Goal: Download file/media

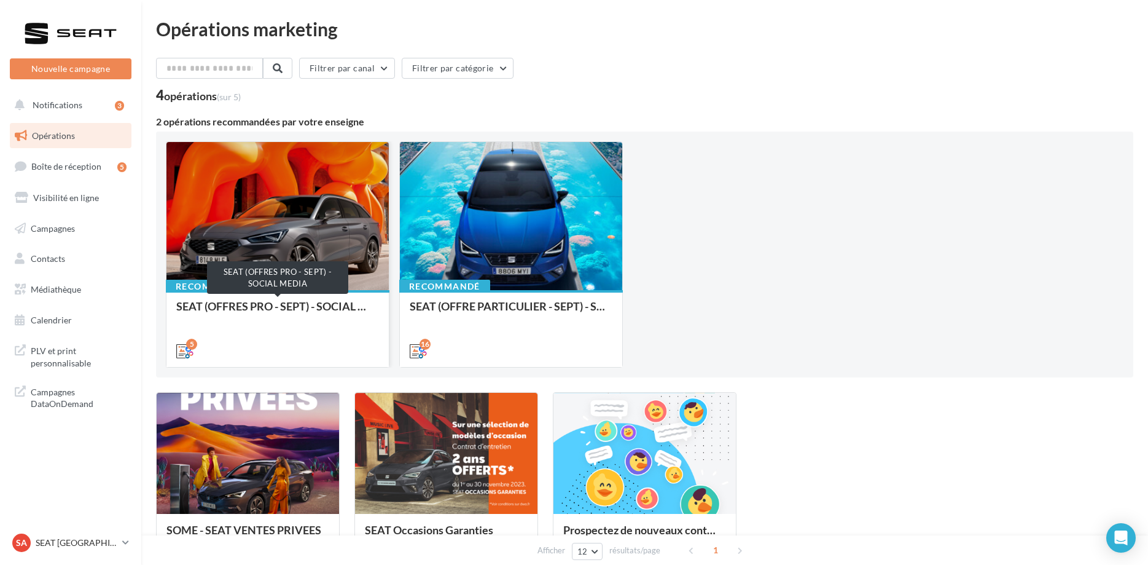
click at [292, 300] on div "SEAT (OFFRES PRO - SEPT) - SOCIAL MEDIA" at bounding box center [277, 312] width 203 height 25
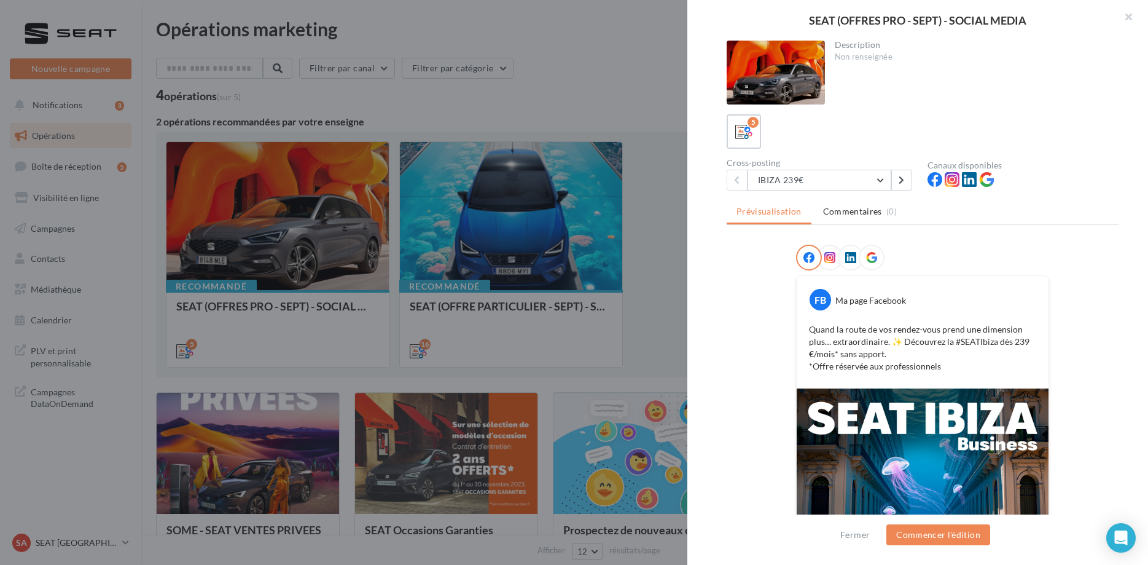
scroll to position [194, 0]
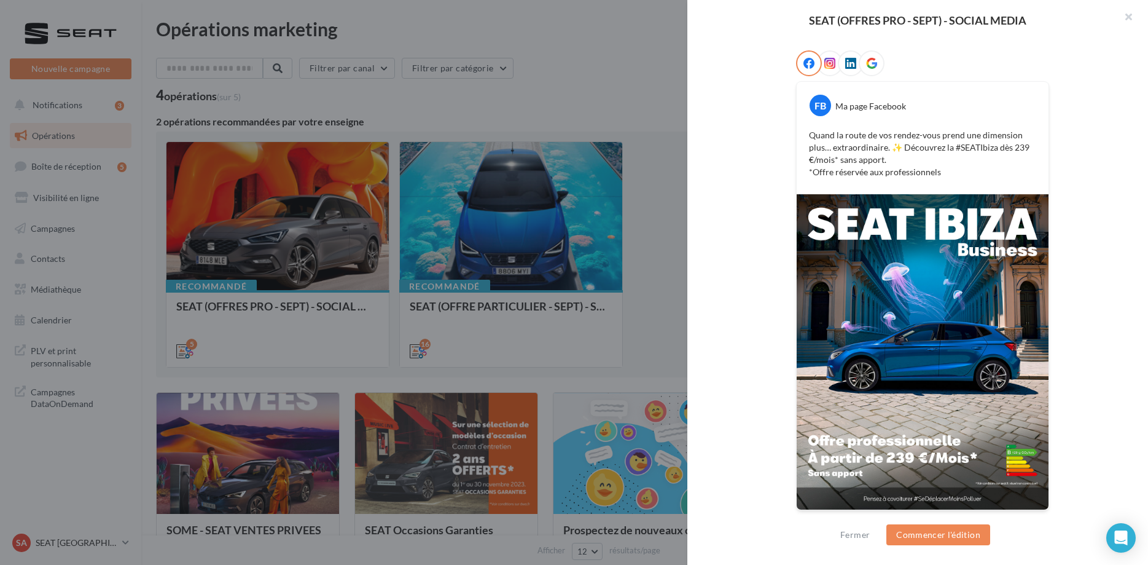
click at [496, 209] on div at bounding box center [574, 282] width 1148 height 565
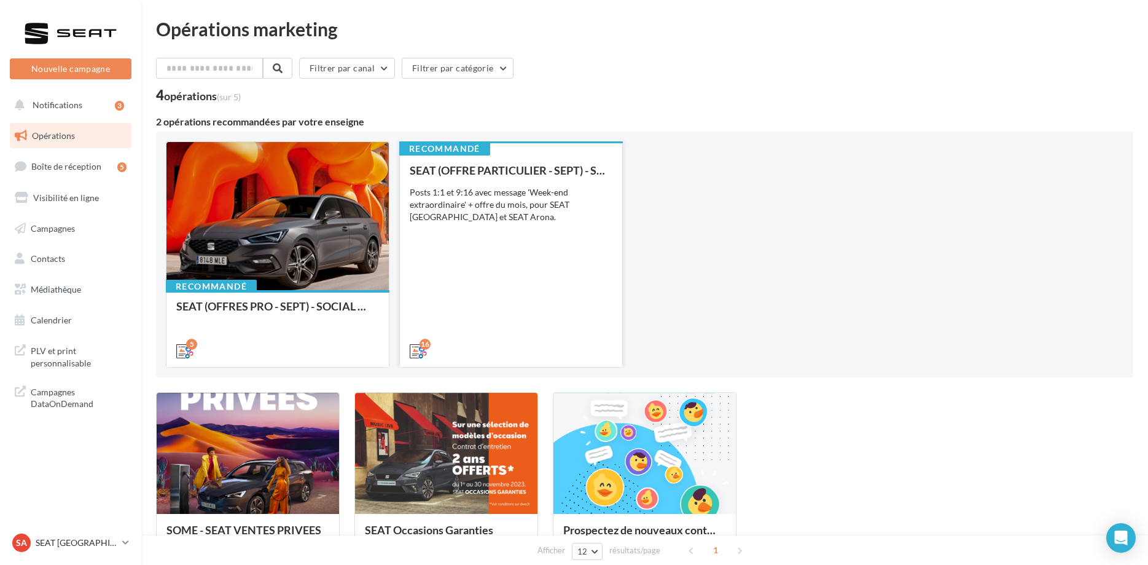
click at [480, 222] on div "Posts 1:1 et 9:16 avec message 'Week-end extraordinaire' + offre du mois, pour …" at bounding box center [511, 204] width 203 height 37
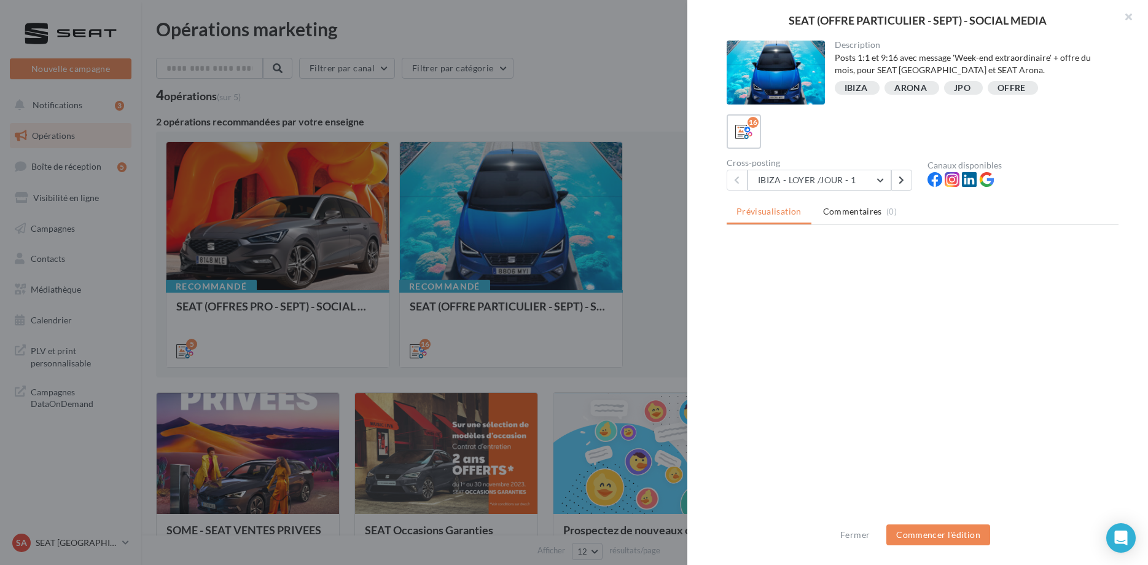
click at [257, 447] on div at bounding box center [574, 282] width 1148 height 565
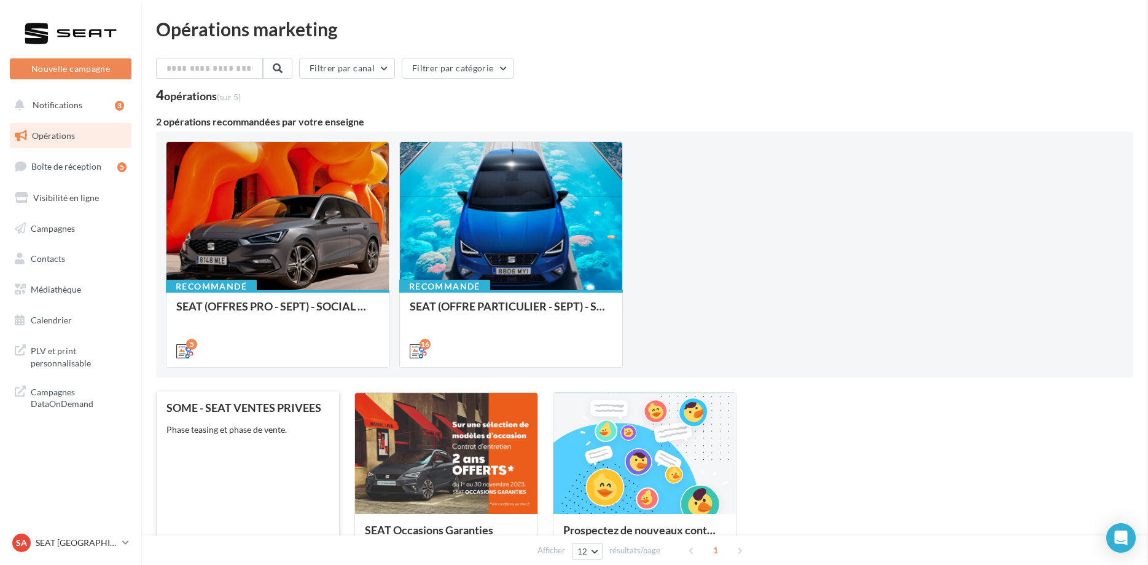
click at [239, 447] on div "SOME - SEAT VENTES PRIVEES Phase teasing et phase de vente." at bounding box center [247, 490] width 163 height 179
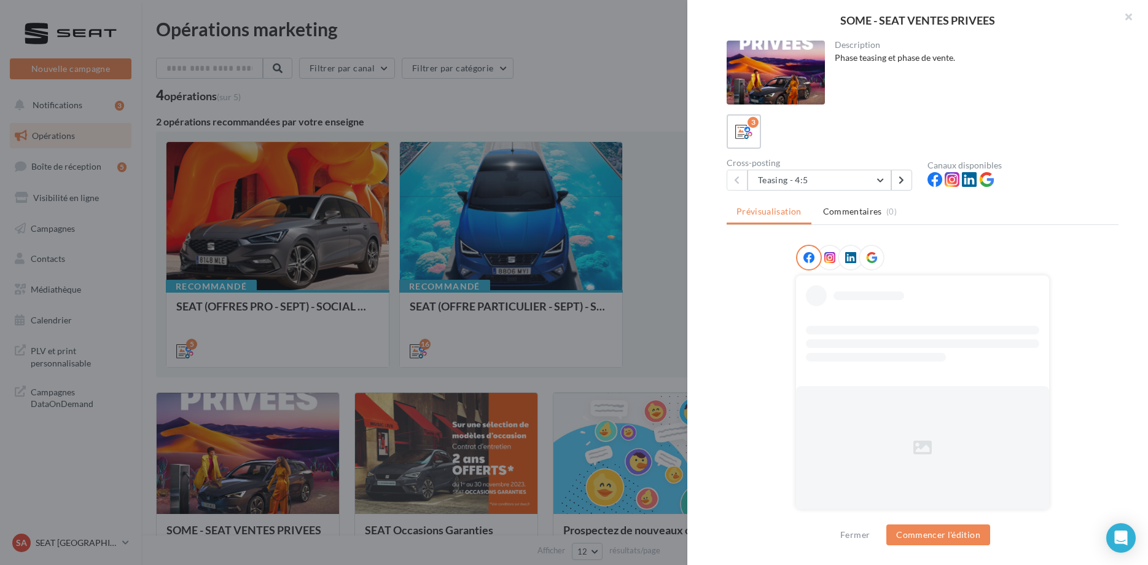
click at [128, 146] on div "SOME - SEAT VENTES PRIVEES Description Phase teasing et phase de vente. 3 Cross…" at bounding box center [574, 282] width 1148 height 565
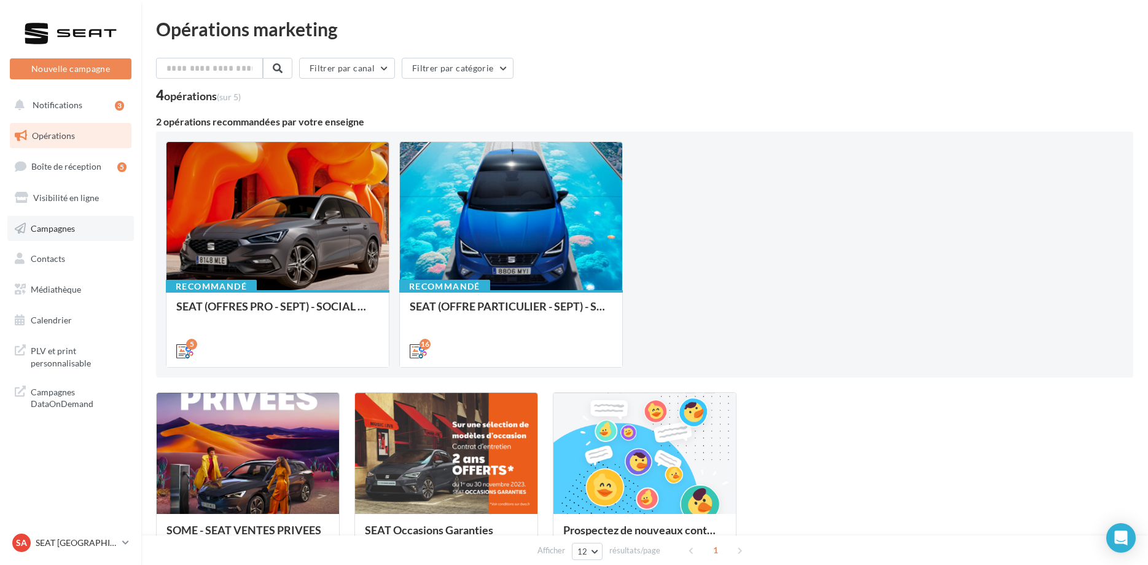
drag, startPoint x: 77, startPoint y: 240, endPoint x: 90, endPoint y: 237, distance: 12.5
click at [78, 240] on link "Campagnes" at bounding box center [70, 229] width 127 height 26
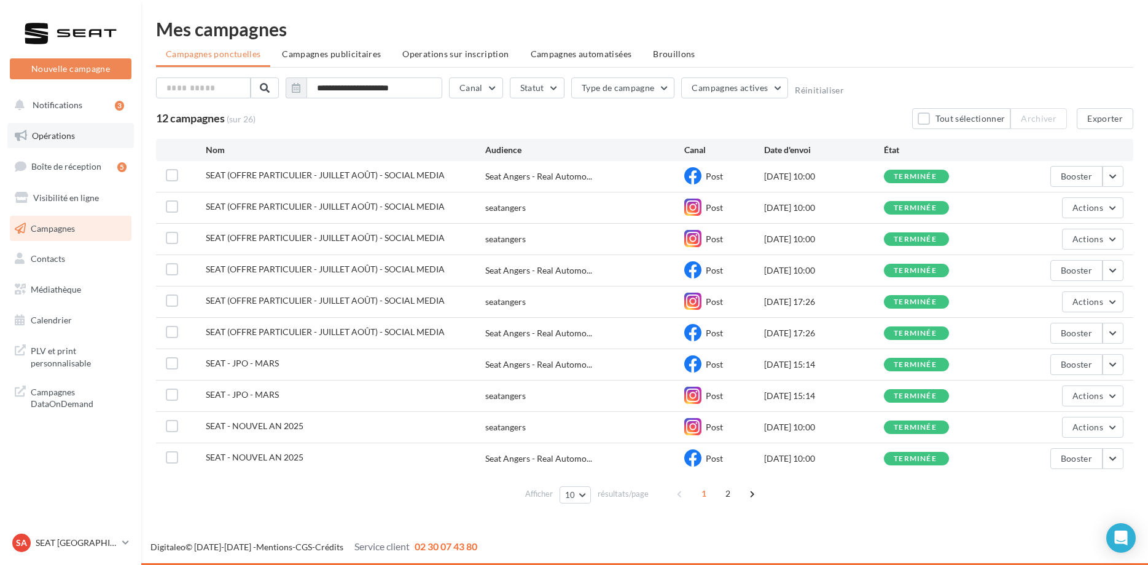
click at [82, 143] on link "Opérations" at bounding box center [70, 136] width 127 height 26
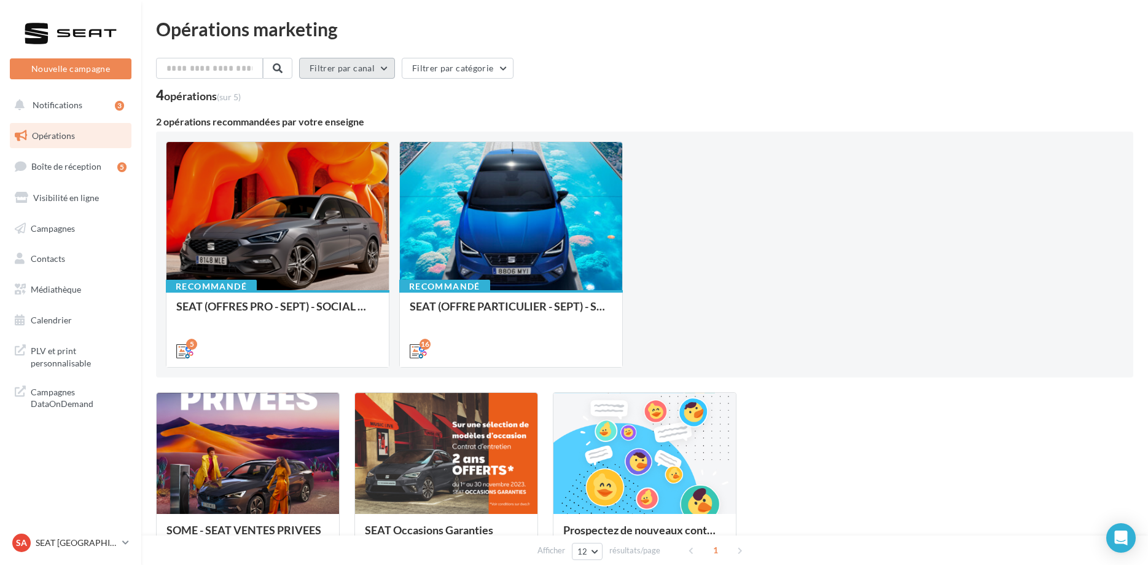
click at [374, 72] on button "Filtrer par canal" at bounding box center [347, 68] width 96 height 21
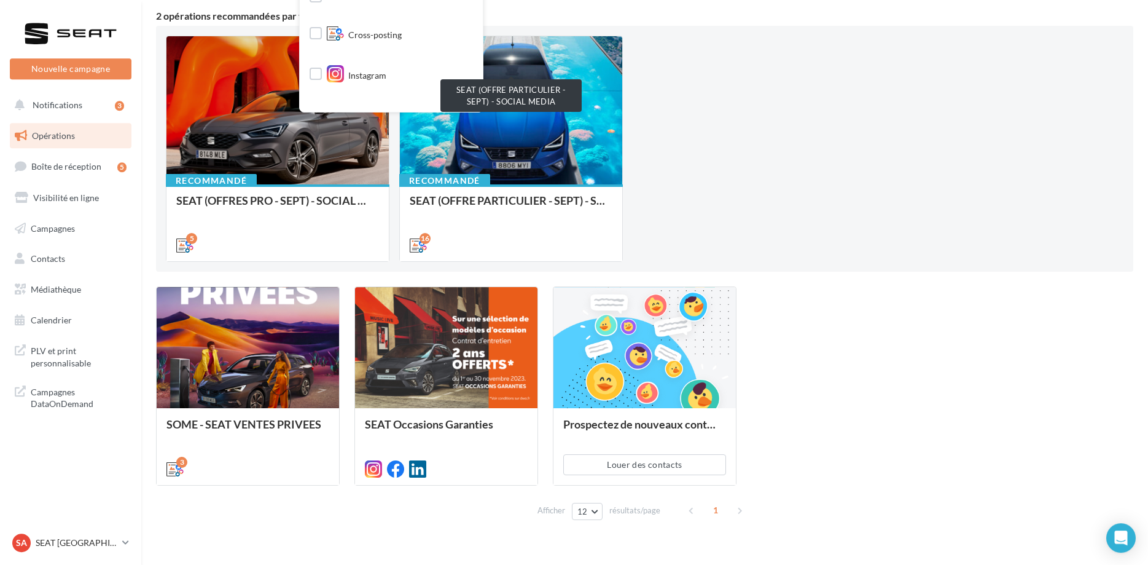
scroll to position [63, 0]
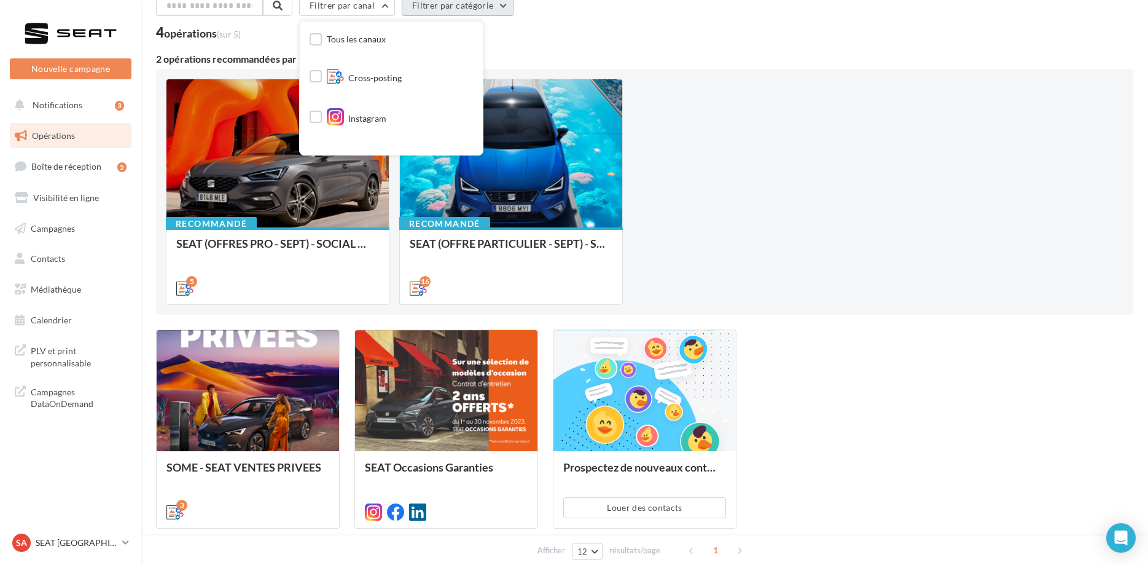
click at [507, 15] on div "Filtrer par canal Tous les canaux Cross-posting Instagram Facebook Post LinkedI…" at bounding box center [644, 8] width 977 height 26
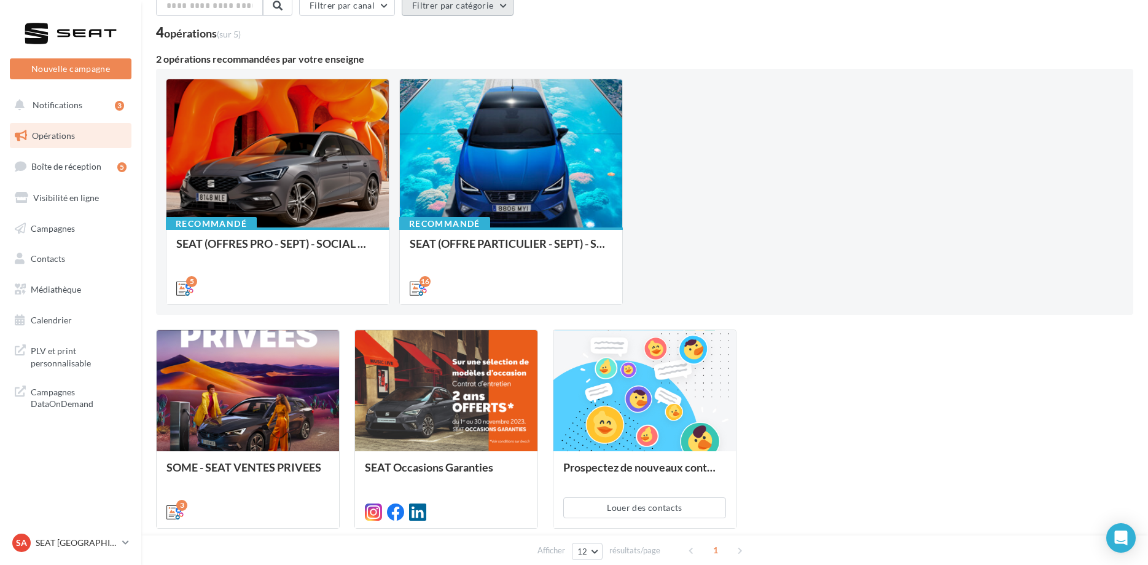
click at [506, 12] on button "Filtrer par catégorie" at bounding box center [458, 5] width 112 height 21
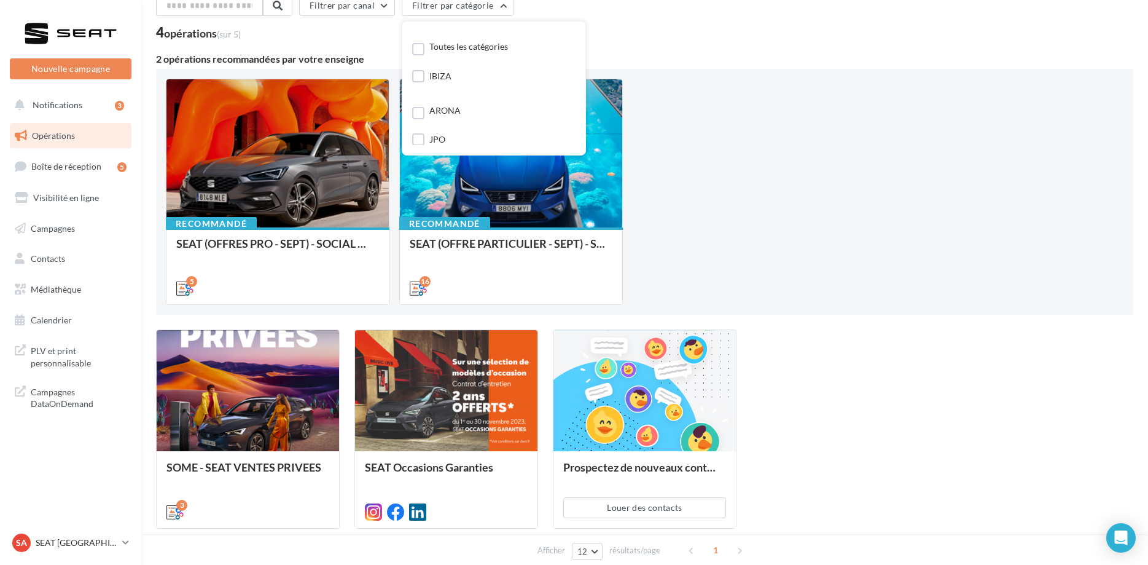
click at [794, 17] on div "Filtrer par canal Filtrer par catégorie Toutes les catégories IBIZA ARONA JPO O…" at bounding box center [644, 8] width 977 height 26
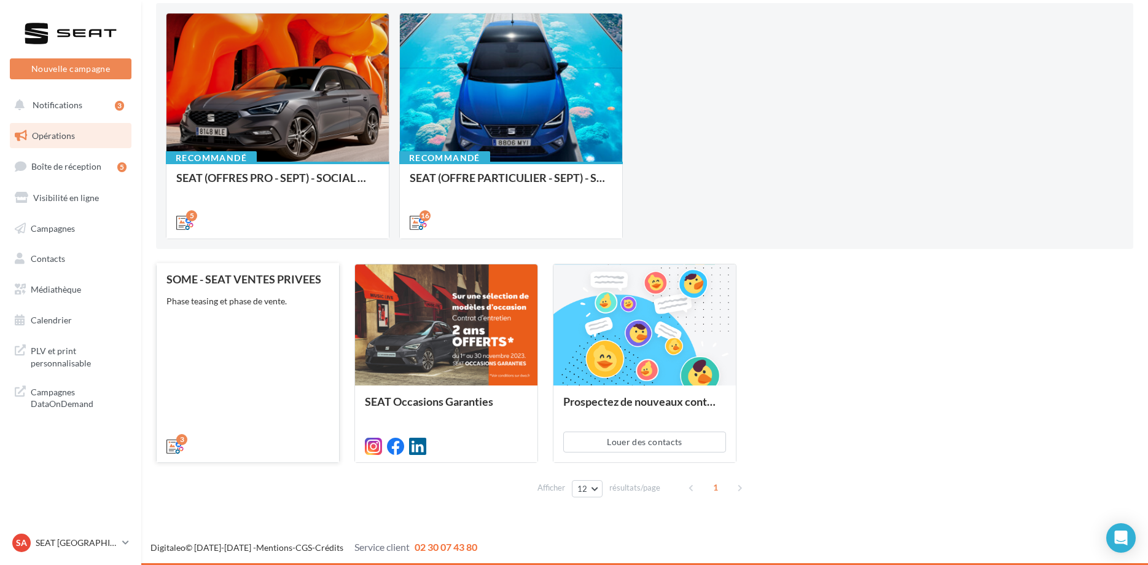
scroll to position [0, 0]
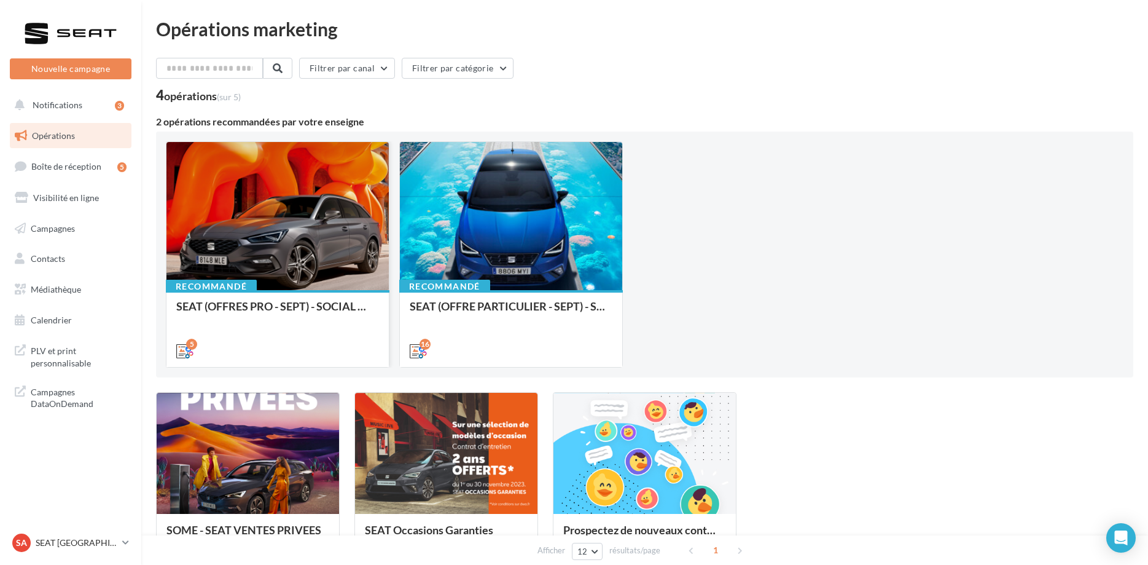
click at [316, 185] on div at bounding box center [277, 216] width 222 height 149
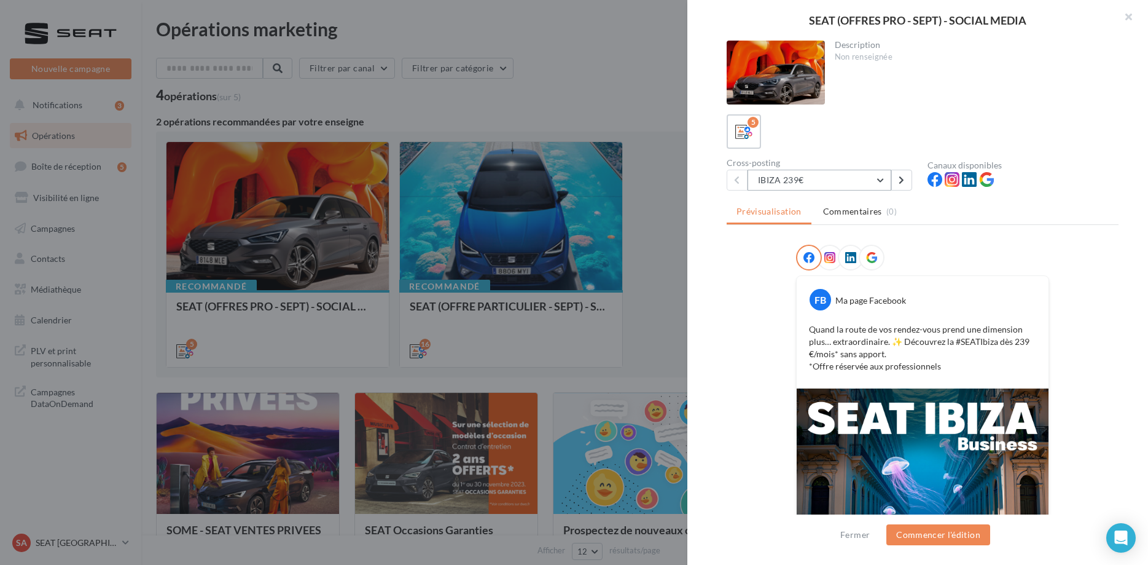
click at [864, 175] on button "IBIZA 239€" at bounding box center [820, 180] width 144 height 21
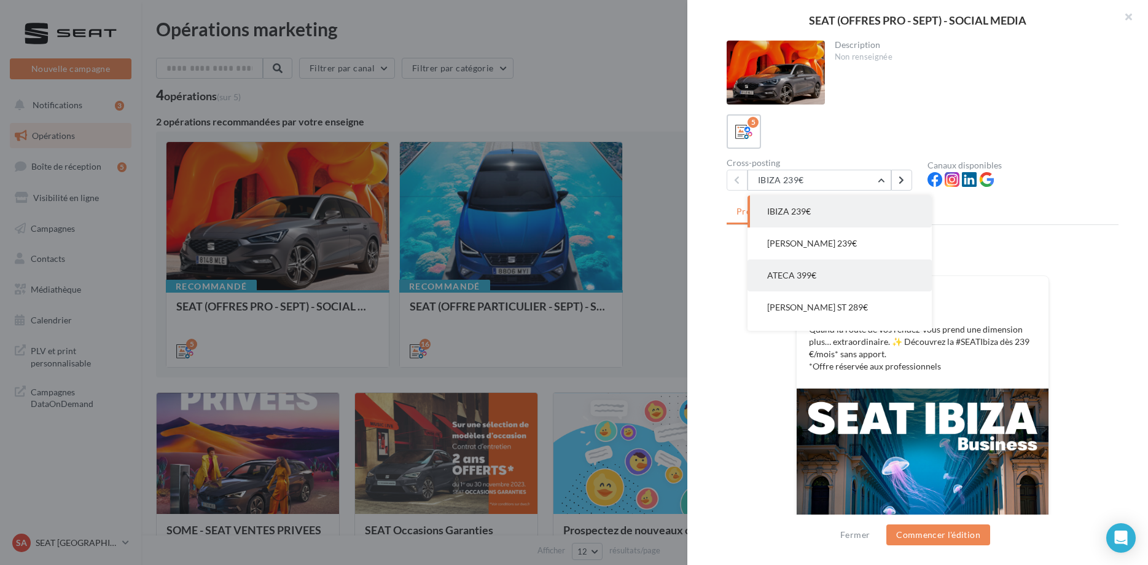
click at [820, 267] on button "ATECA 399€" at bounding box center [840, 275] width 184 height 32
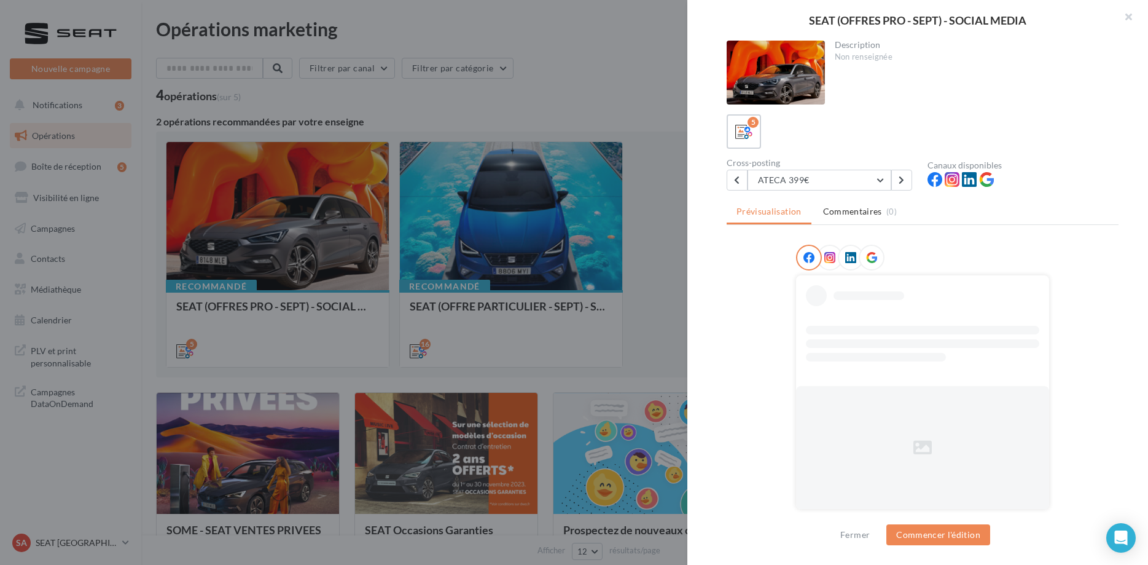
scroll to position [1, 0]
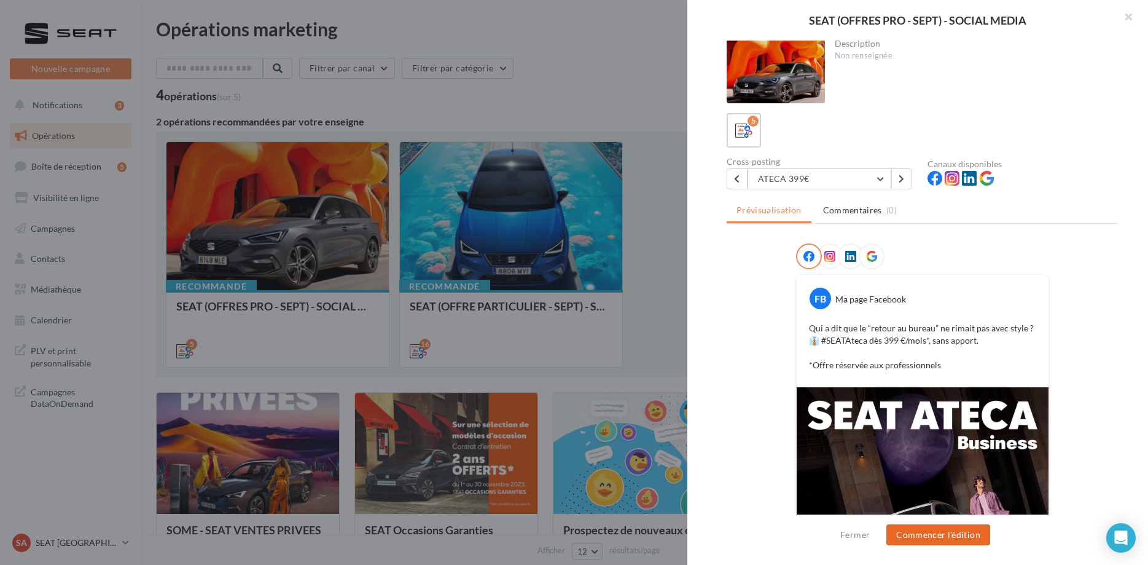
click at [952, 525] on button "Commencer l'édition" at bounding box center [939, 534] width 104 height 21
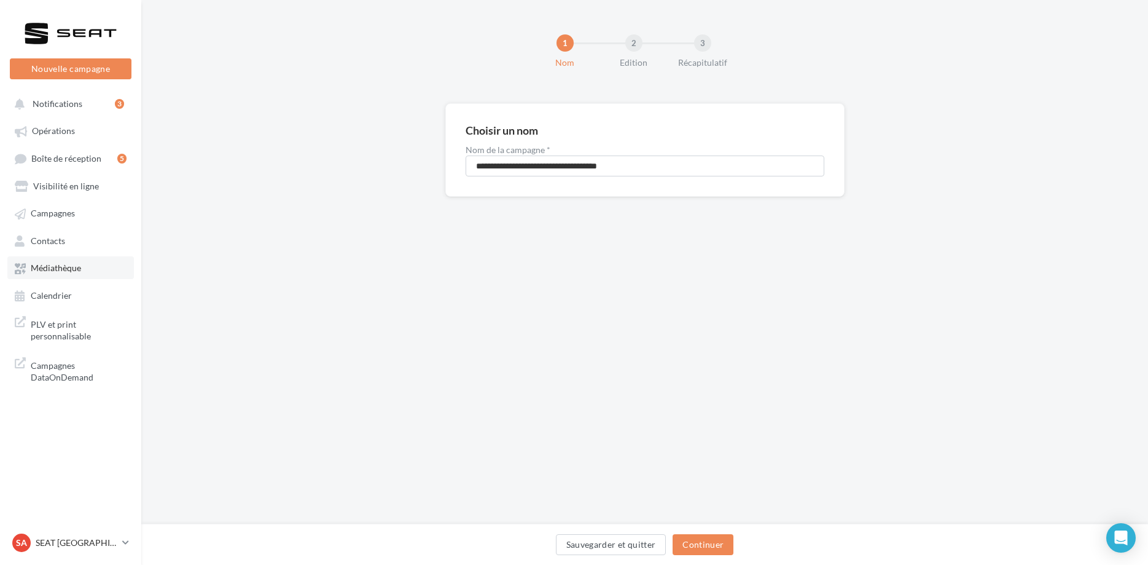
click at [83, 276] on link "Médiathèque" at bounding box center [70, 267] width 127 height 22
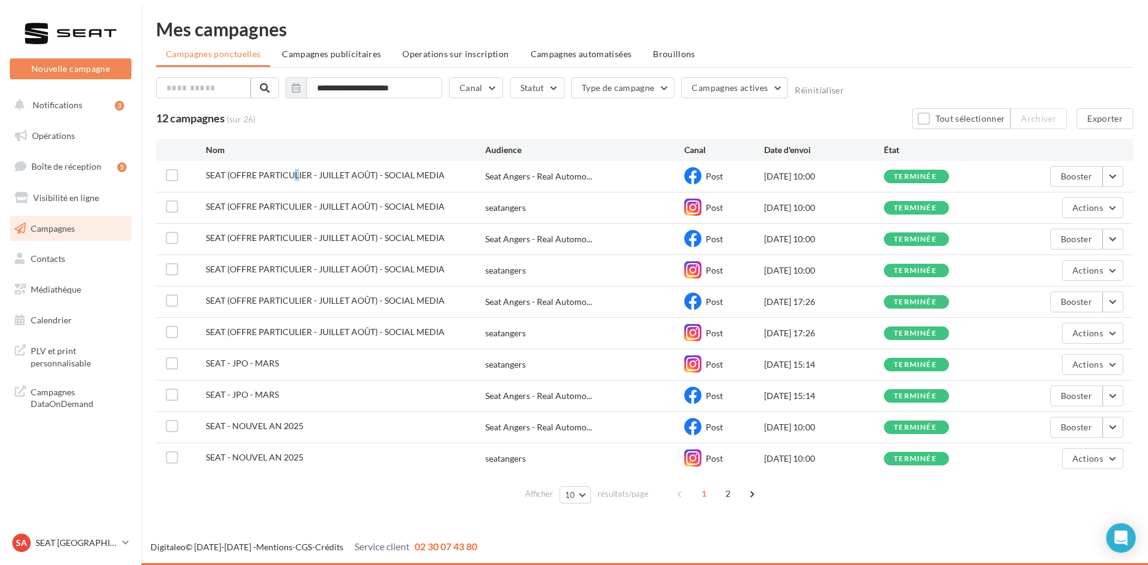
click at [297, 167] on div "SEAT (OFFRE PARTICULIER - JUILLET AOÛT) - SOCIAL MEDIA Seat Angers - Real Autom…" at bounding box center [644, 176] width 977 height 31
click at [49, 291] on span "Médiathèque" at bounding box center [56, 289] width 50 height 10
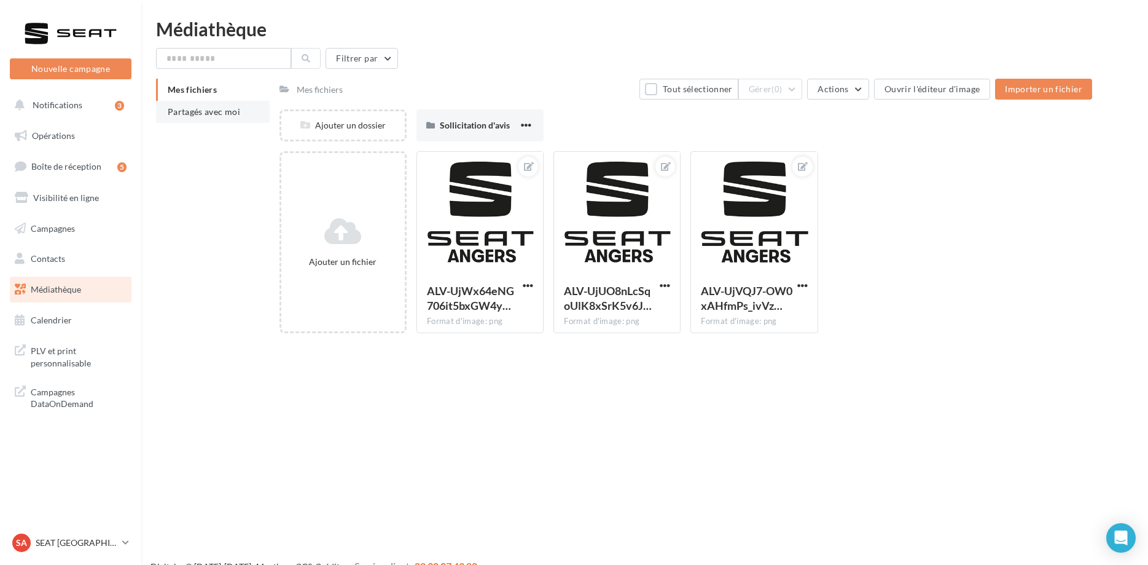
click at [206, 114] on span "Partagés avec moi" at bounding box center [204, 111] width 72 height 10
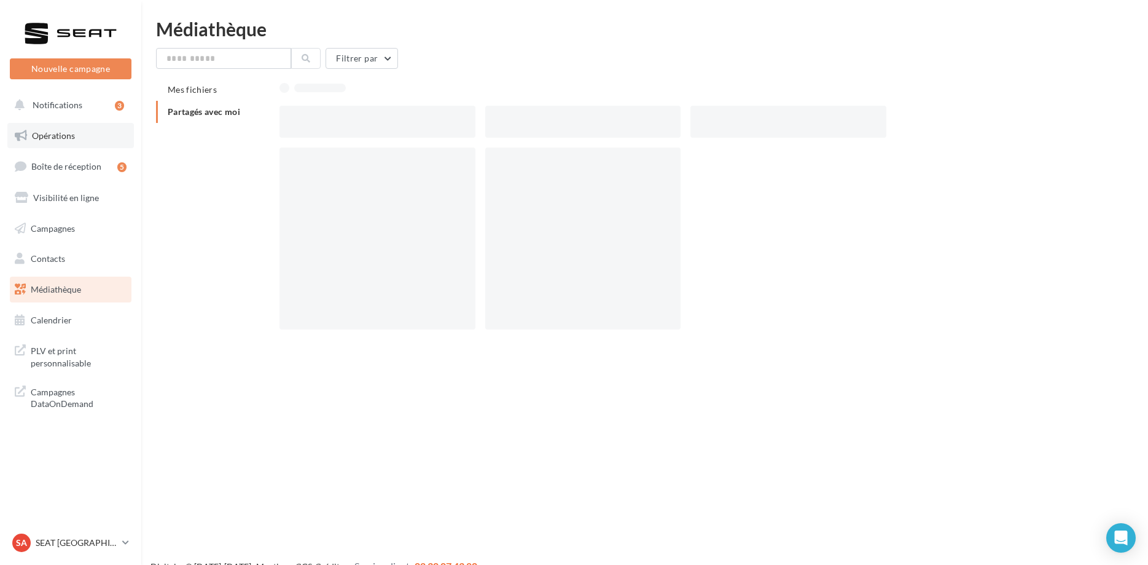
click at [78, 135] on link "Opérations" at bounding box center [70, 136] width 127 height 26
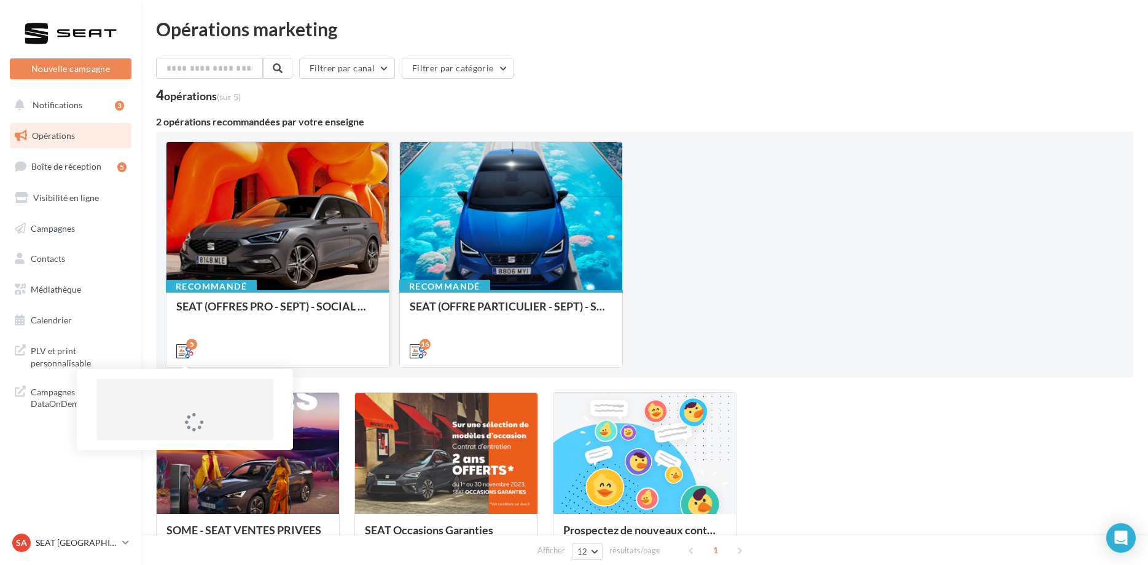
click at [181, 345] on icon at bounding box center [184, 350] width 17 height 17
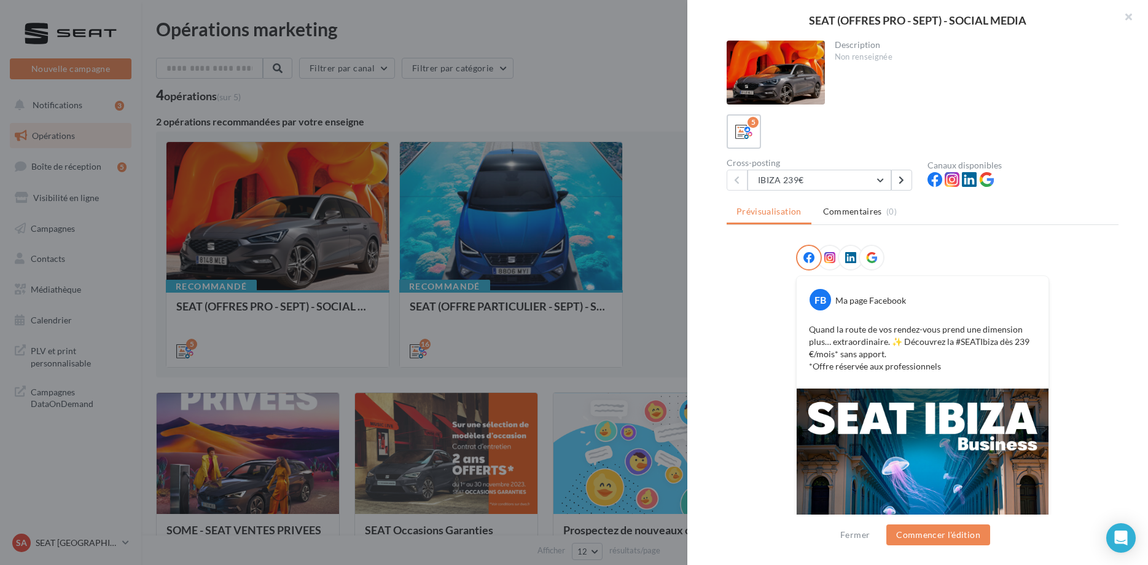
scroll to position [194, 0]
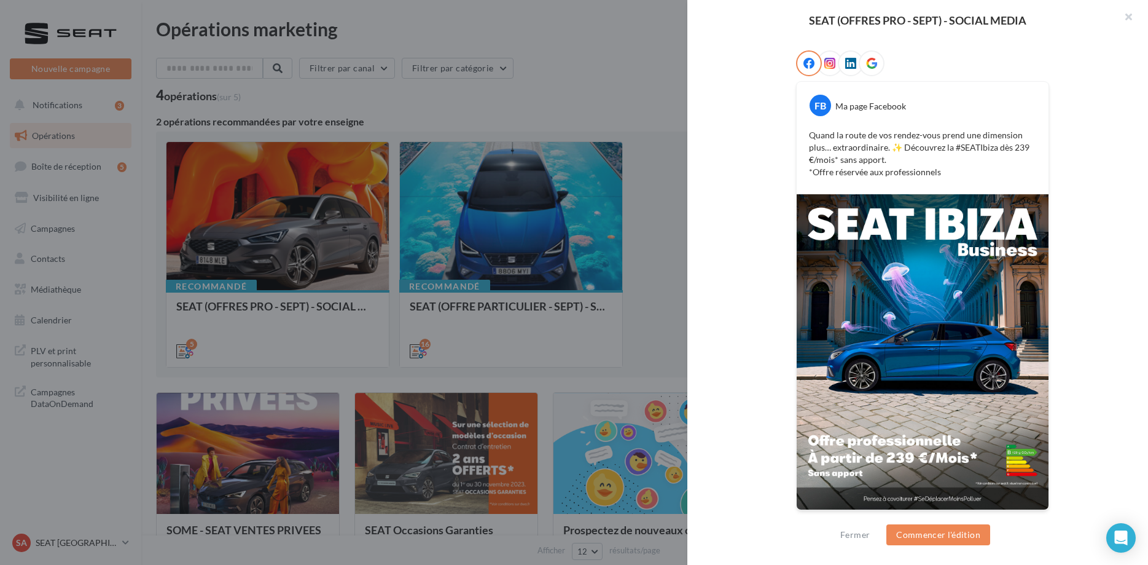
click at [133, 245] on div "SEAT (OFFRES PRO - SEPT) - SOCIAL MEDIA Description Non renseignée 5 Cross-post…" at bounding box center [574, 282] width 1148 height 565
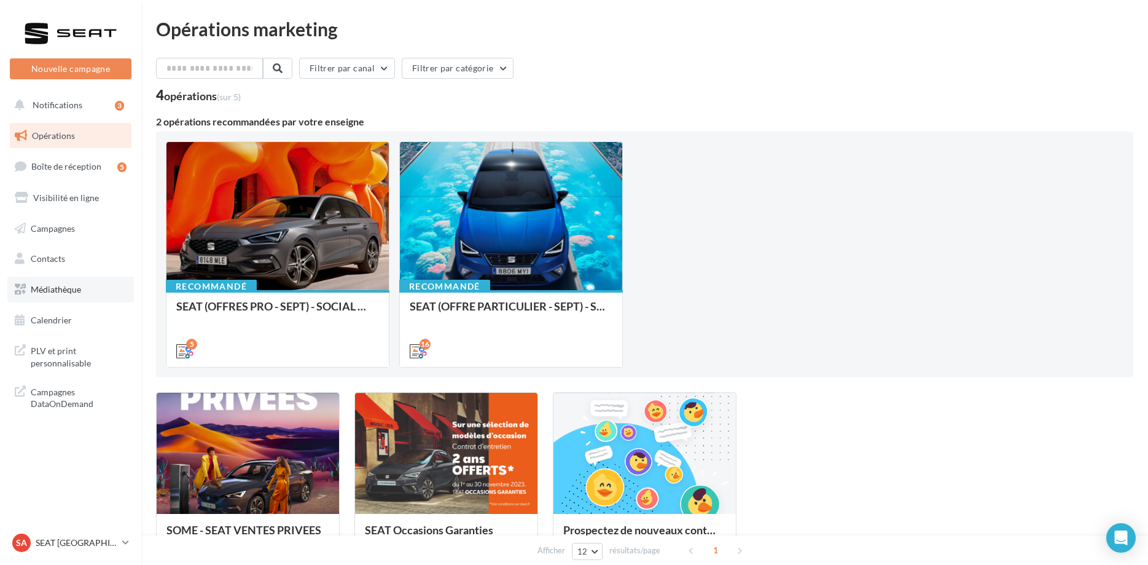
click at [96, 292] on link "Médiathèque" at bounding box center [70, 289] width 127 height 26
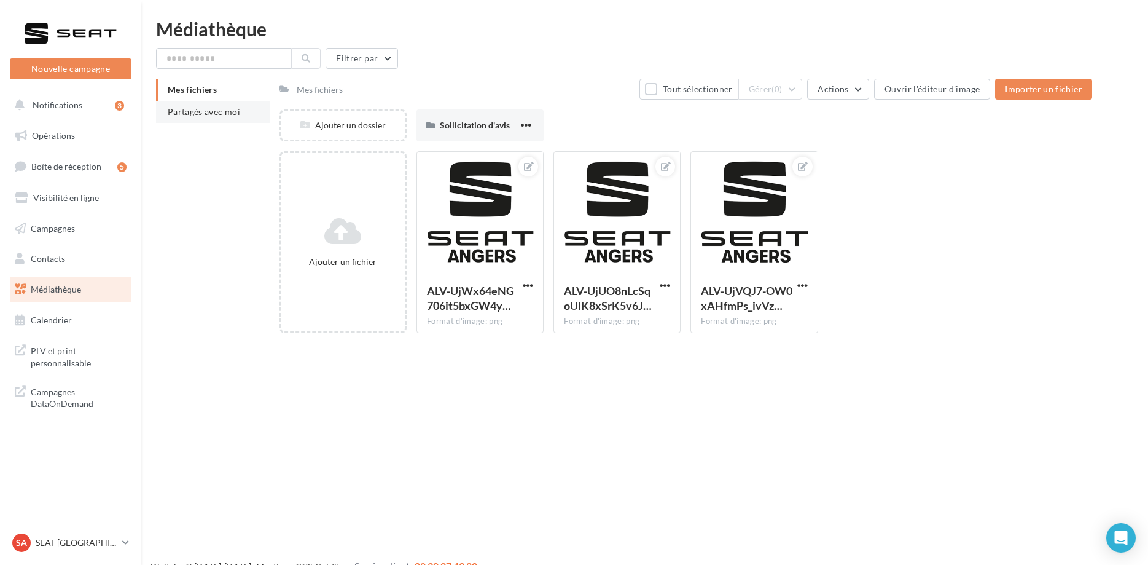
click at [174, 120] on li "Partagés avec moi" at bounding box center [213, 112] width 114 height 22
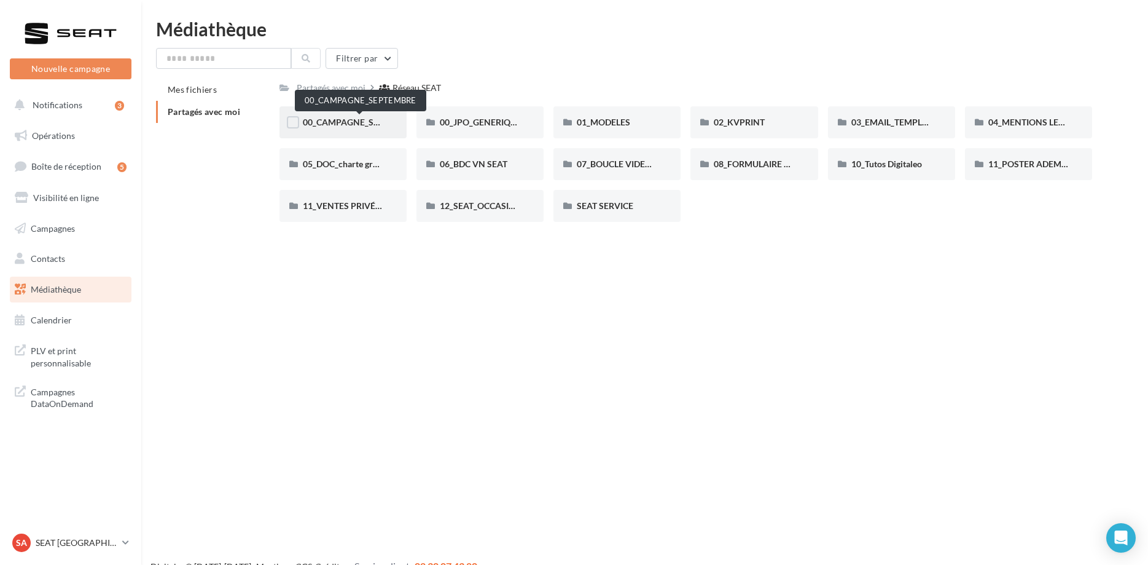
click at [375, 125] on span "00_CAMPAGNE_SEPTEMBRE" at bounding box center [360, 122] width 115 height 10
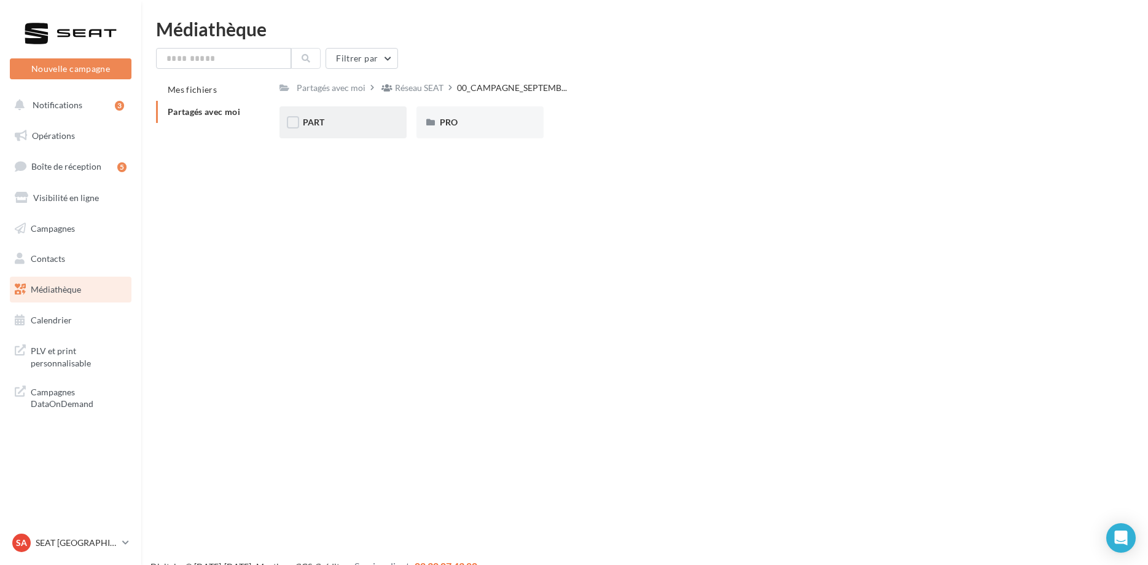
click at [361, 126] on div "PART" at bounding box center [343, 122] width 80 height 12
click at [359, 125] on div "ARONA" at bounding box center [343, 122] width 80 height 12
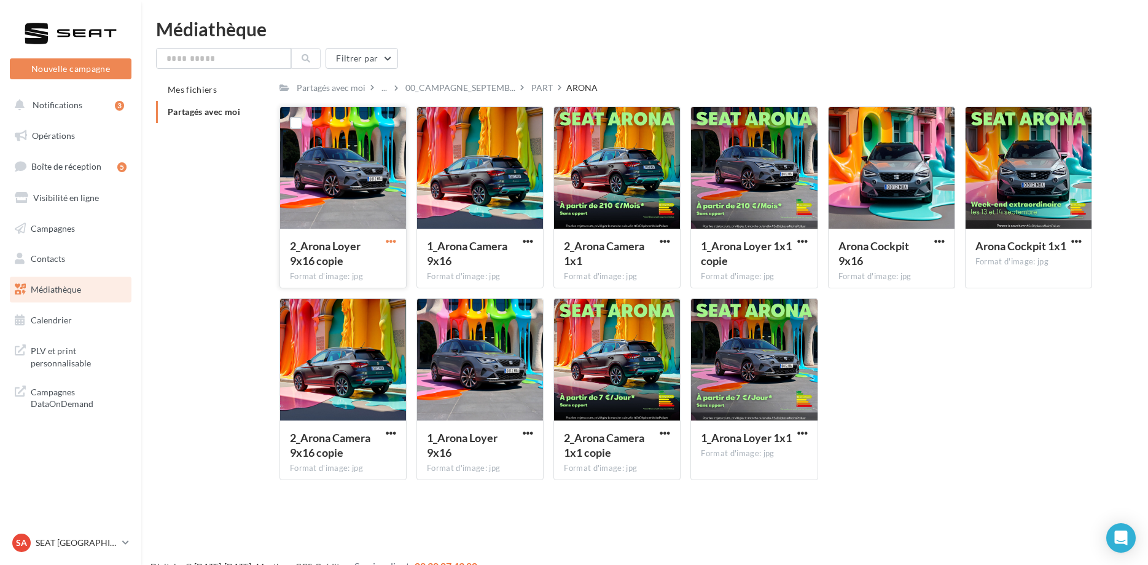
drag, startPoint x: 393, startPoint y: 235, endPoint x: 393, endPoint y: 243, distance: 7.4
click at [393, 237] on div at bounding box center [390, 241] width 15 height 12
drag, startPoint x: 395, startPoint y: 236, endPoint x: 394, endPoint y: 243, distance: 6.9
click at [394, 239] on button "button" at bounding box center [390, 242] width 15 height 12
click at [361, 272] on button "Télécharger" at bounding box center [337, 265] width 123 height 32
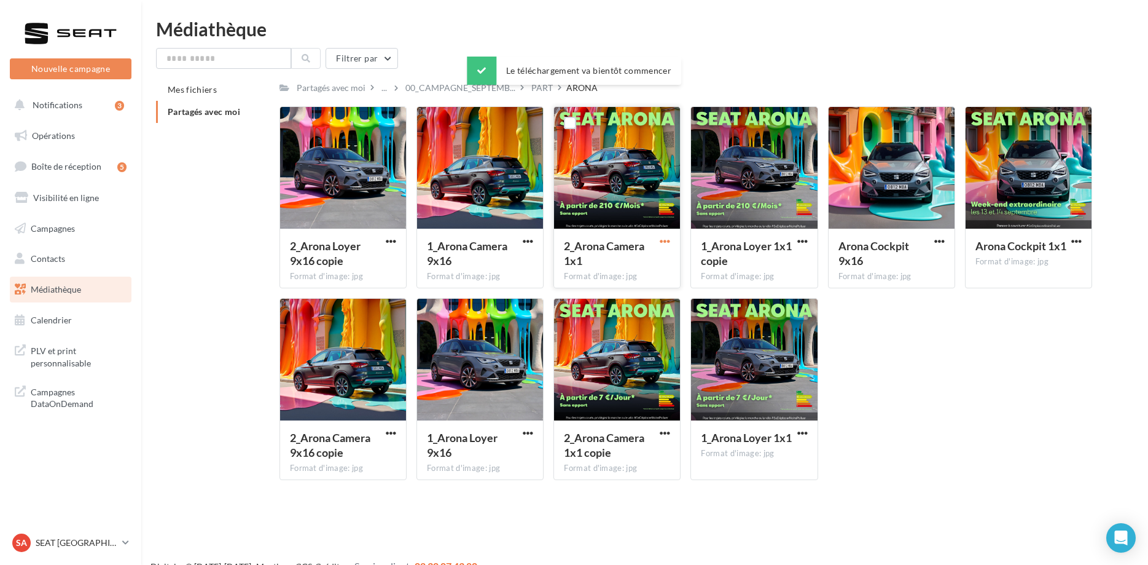
click at [660, 241] on span "button" at bounding box center [665, 241] width 10 height 10
click at [633, 257] on button "Télécharger" at bounding box center [611, 265] width 123 height 32
click at [945, 248] on button "button" at bounding box center [939, 242] width 15 height 12
drag, startPoint x: 925, startPoint y: 258, endPoint x: 915, endPoint y: 265, distance: 12.8
click at [924, 259] on button "Télécharger" at bounding box center [885, 265] width 123 height 32
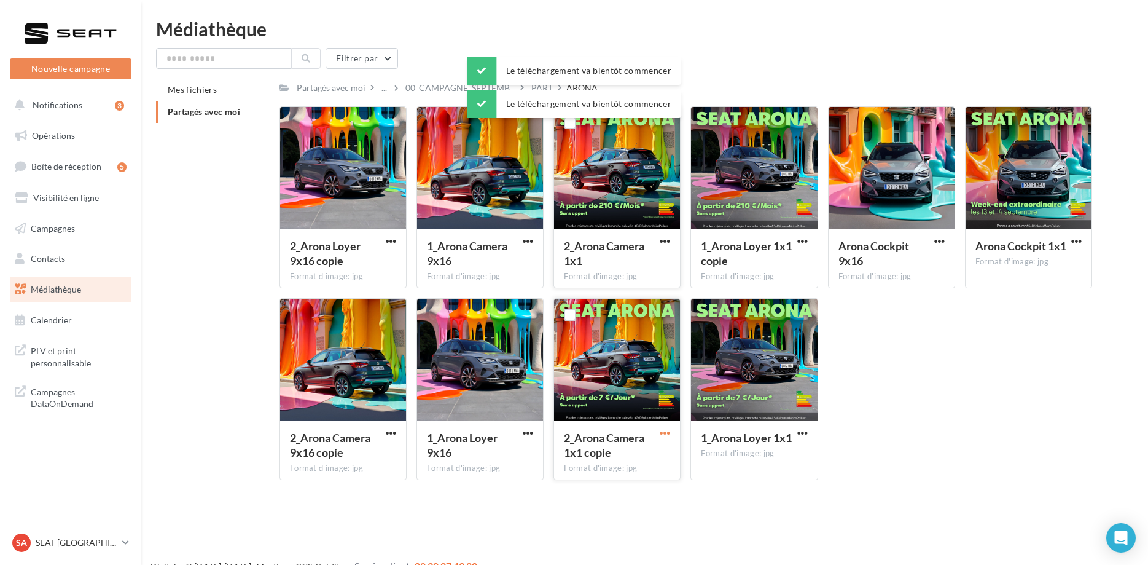
click at [665, 432] on span "button" at bounding box center [665, 433] width 10 height 10
click at [644, 448] on button "Télécharger" at bounding box center [611, 457] width 123 height 32
click at [536, 88] on div "Le téléchargement va bientôt commencer Le téléchargement va bientôt commencer" at bounding box center [574, 90] width 214 height 66
click at [574, 25] on div "Médiathèque" at bounding box center [644, 29] width 977 height 18
click at [546, 92] on div "PART" at bounding box center [542, 88] width 22 height 12
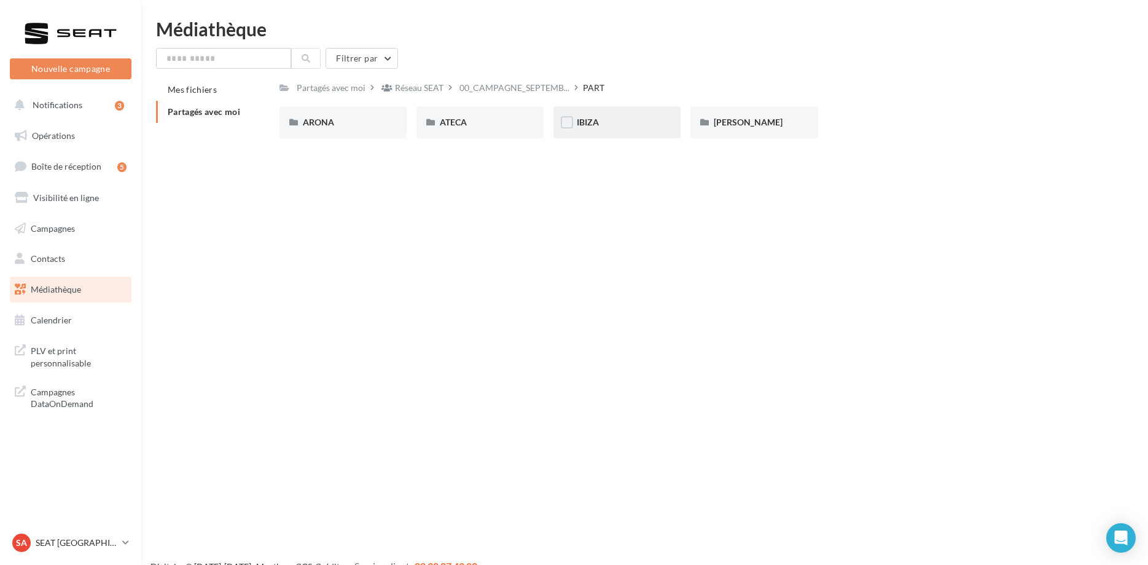
click at [596, 114] on div "IBIZA" at bounding box center [617, 122] width 127 height 32
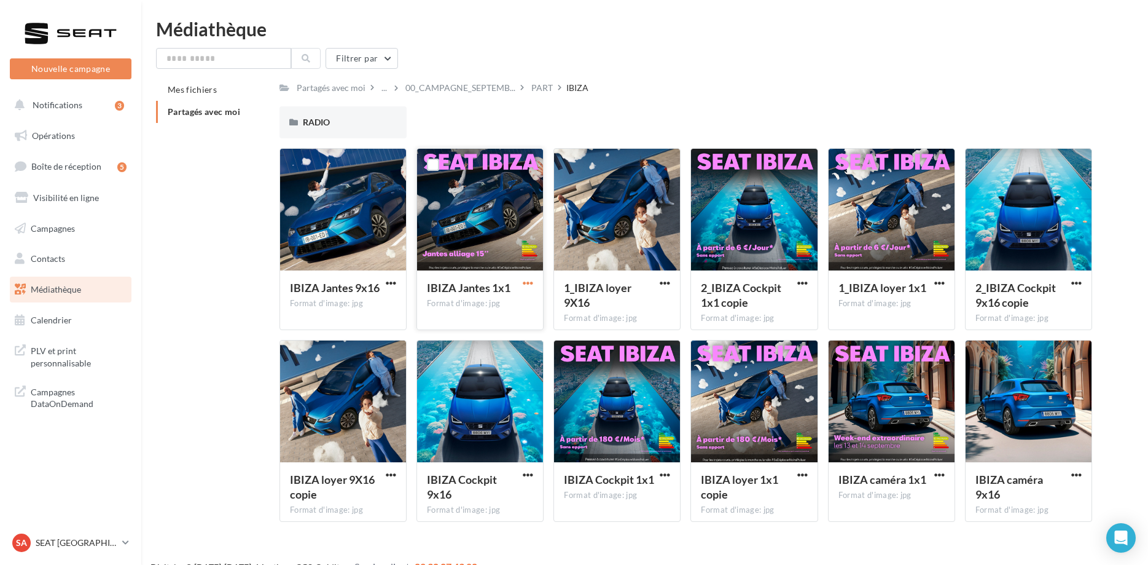
click at [531, 288] on span "button" at bounding box center [528, 283] width 10 height 10
click at [527, 305] on button "Télécharger" at bounding box center [474, 307] width 123 height 32
click at [796, 289] on button "button" at bounding box center [802, 284] width 15 height 12
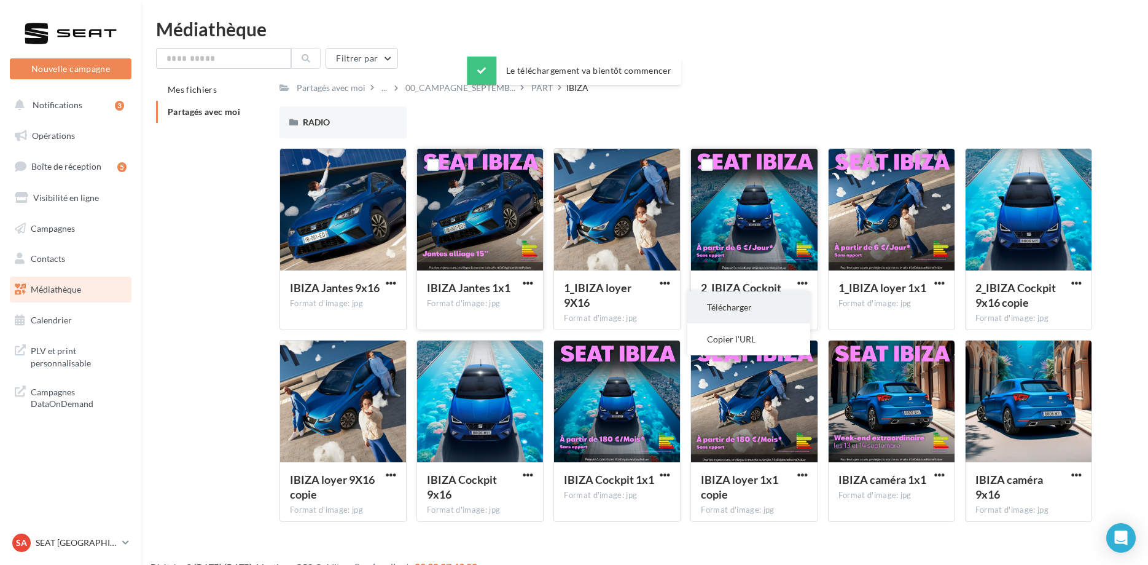
click at [800, 300] on button "Télécharger" at bounding box center [748, 307] width 123 height 32
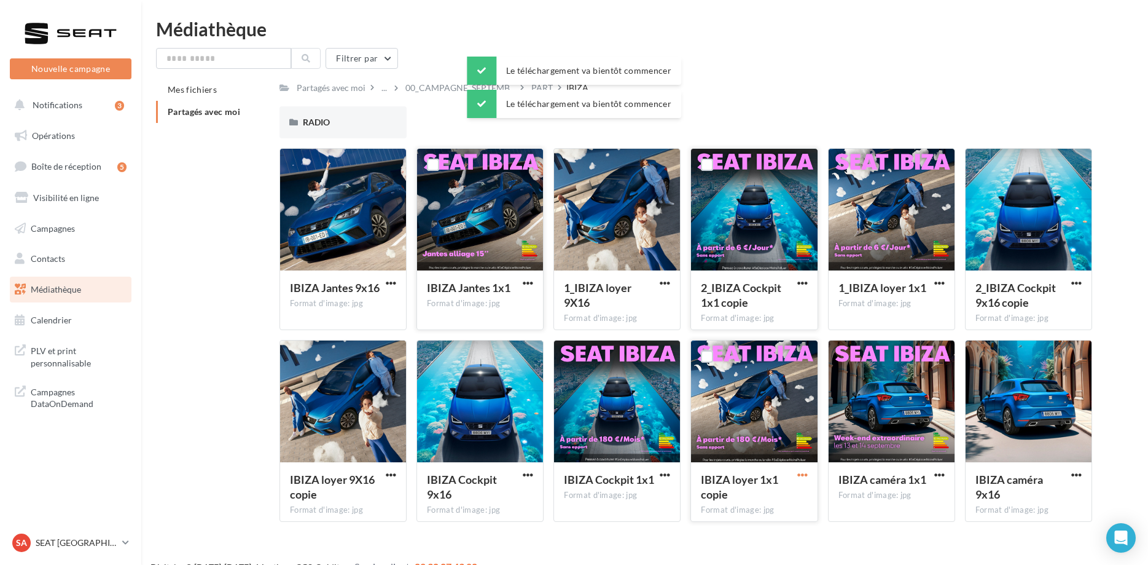
click at [805, 471] on span "button" at bounding box center [802, 474] width 10 height 10
click at [789, 490] on button "Télécharger" at bounding box center [748, 499] width 123 height 32
click at [437, 90] on span "00_CAMPAGNE_SEPTEMB..." at bounding box center [460, 88] width 110 height 12
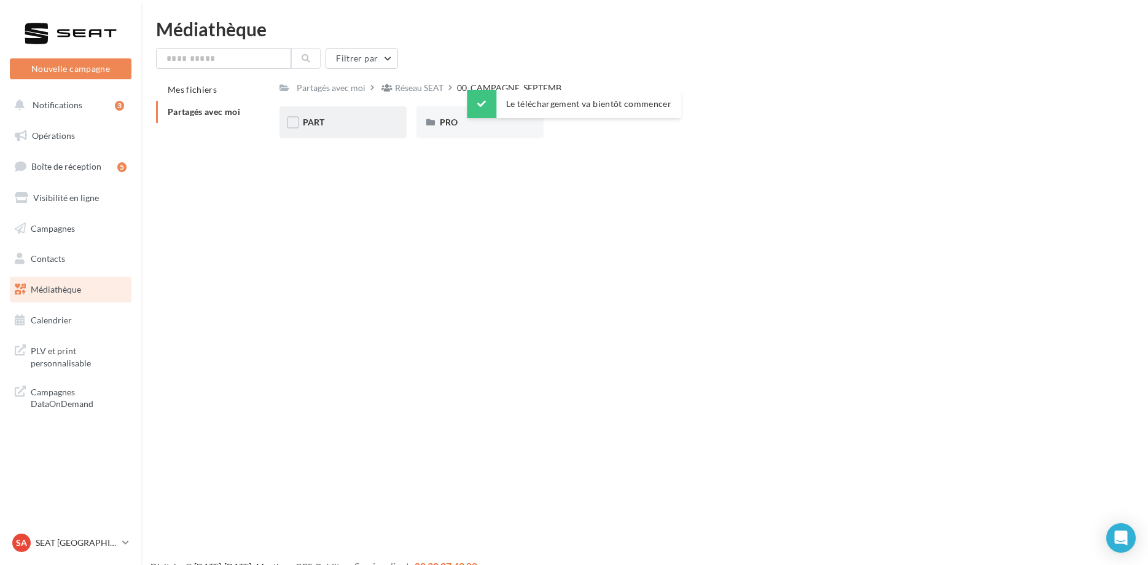
click at [331, 125] on div "PART" at bounding box center [343, 122] width 80 height 12
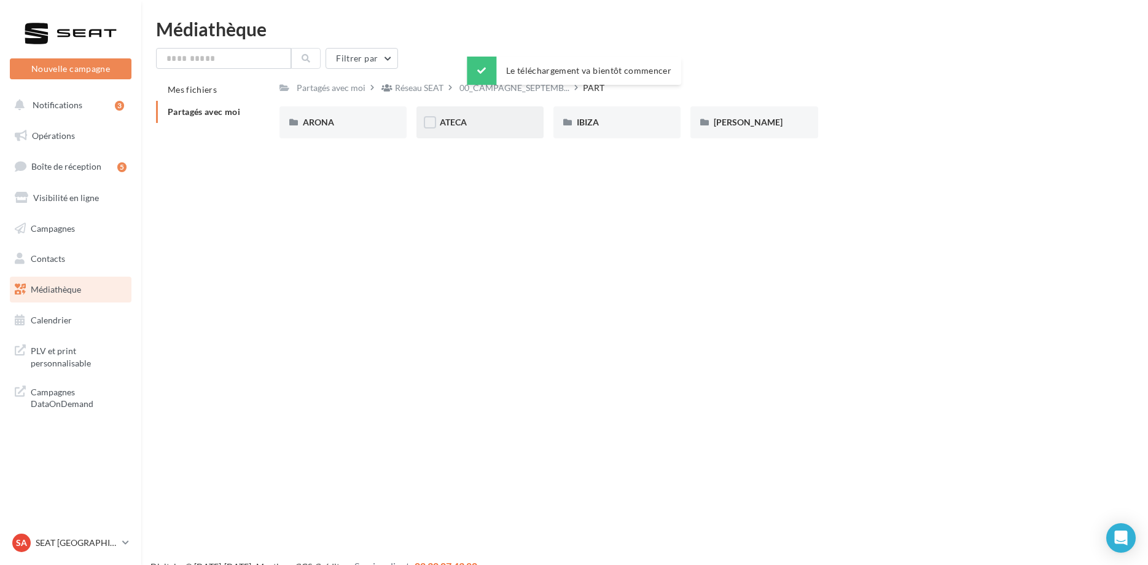
click at [491, 123] on div "ATECA" at bounding box center [480, 122] width 80 height 12
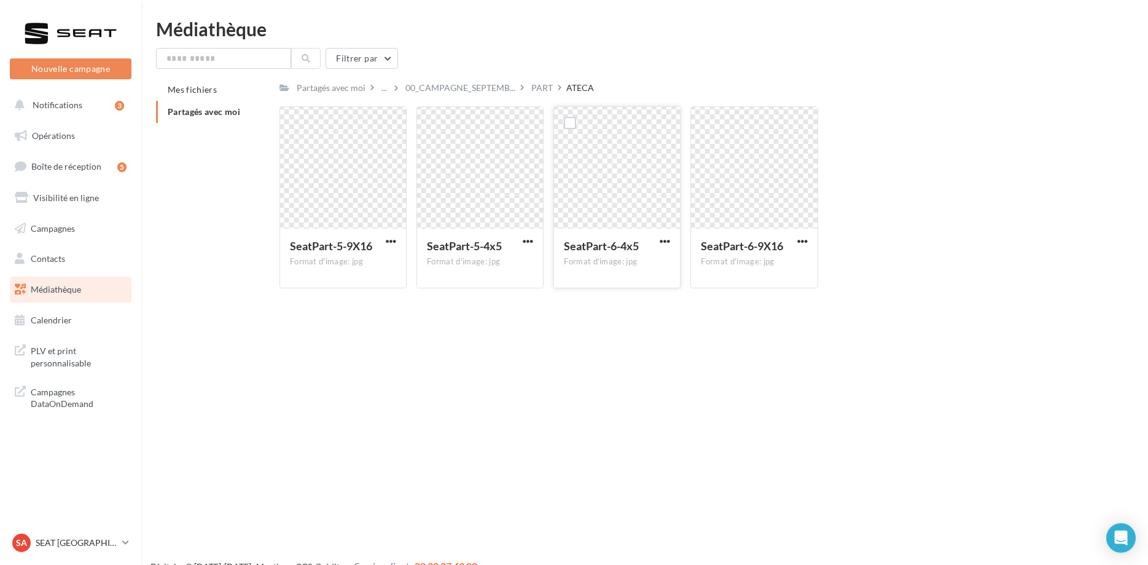
click at [664, 235] on div "SeatPart-6-4x5 Format d'image: jpg" at bounding box center [617, 258] width 126 height 58
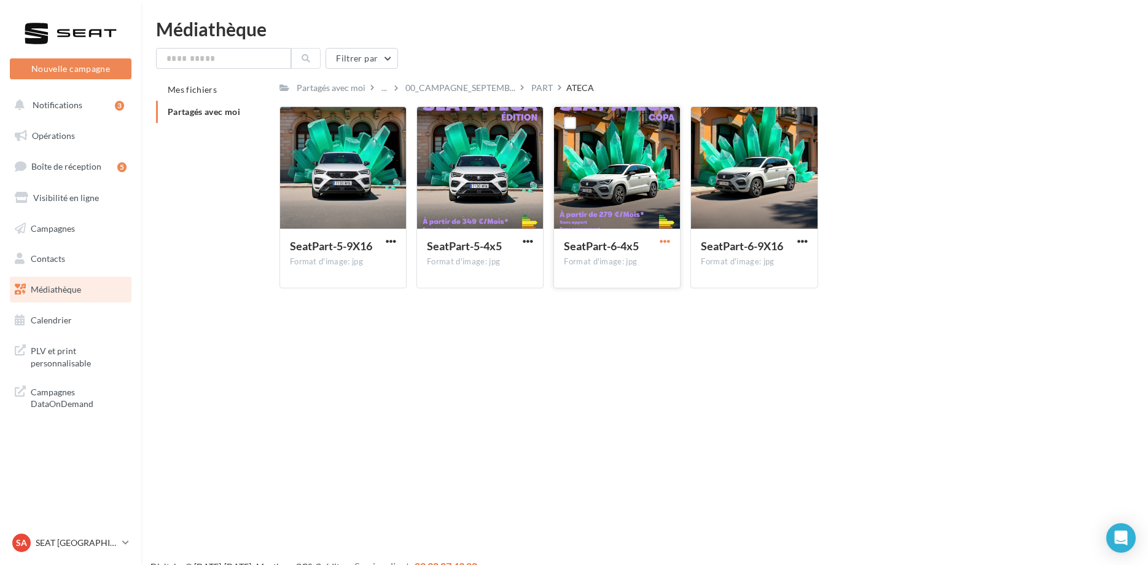
click at [664, 245] on span "button" at bounding box center [665, 241] width 10 height 10
click at [632, 261] on button "Télécharger" at bounding box center [611, 265] width 123 height 32
click at [381, 241] on div "SeatPart-5-9X16" at bounding box center [336, 247] width 92 height 18
click at [393, 244] on span "button" at bounding box center [391, 241] width 10 height 10
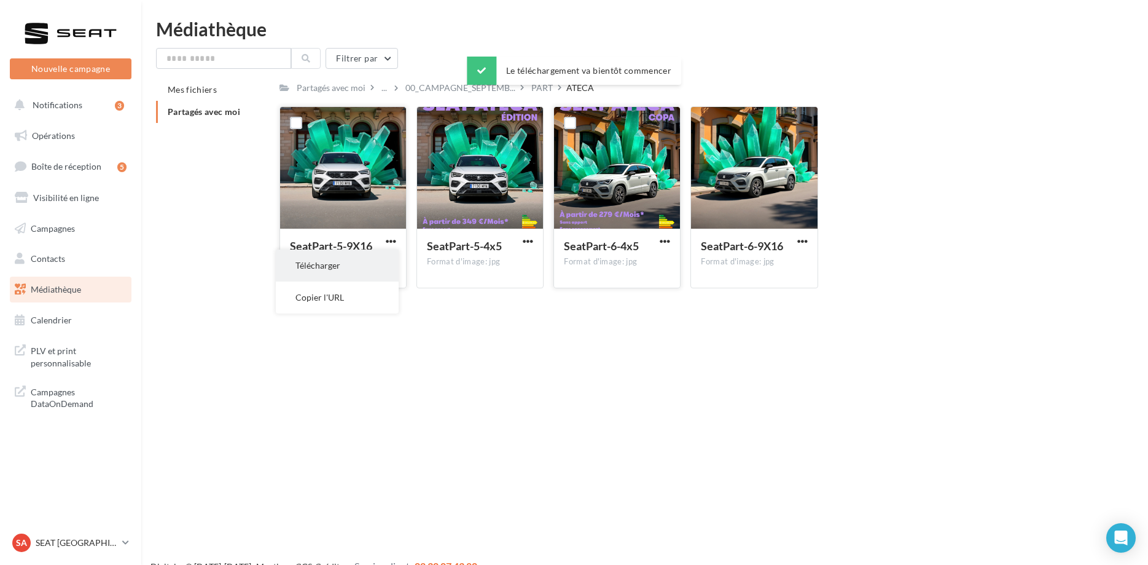
click at [393, 260] on button "Télécharger" at bounding box center [337, 265] width 123 height 32
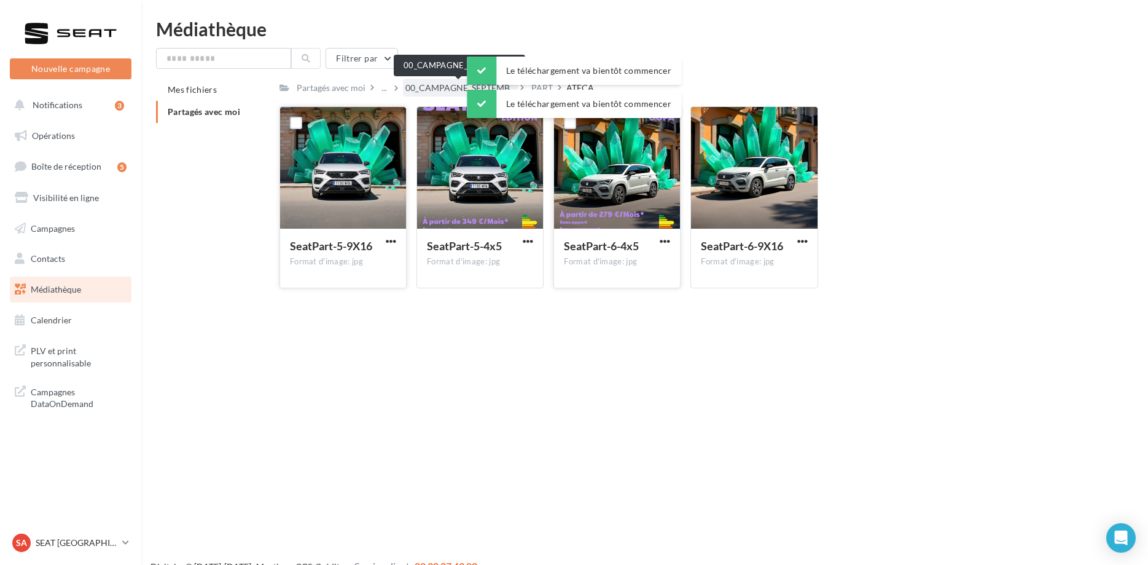
click at [458, 92] on span "00_CAMPAGNE_SEPTEMB..." at bounding box center [460, 88] width 110 height 12
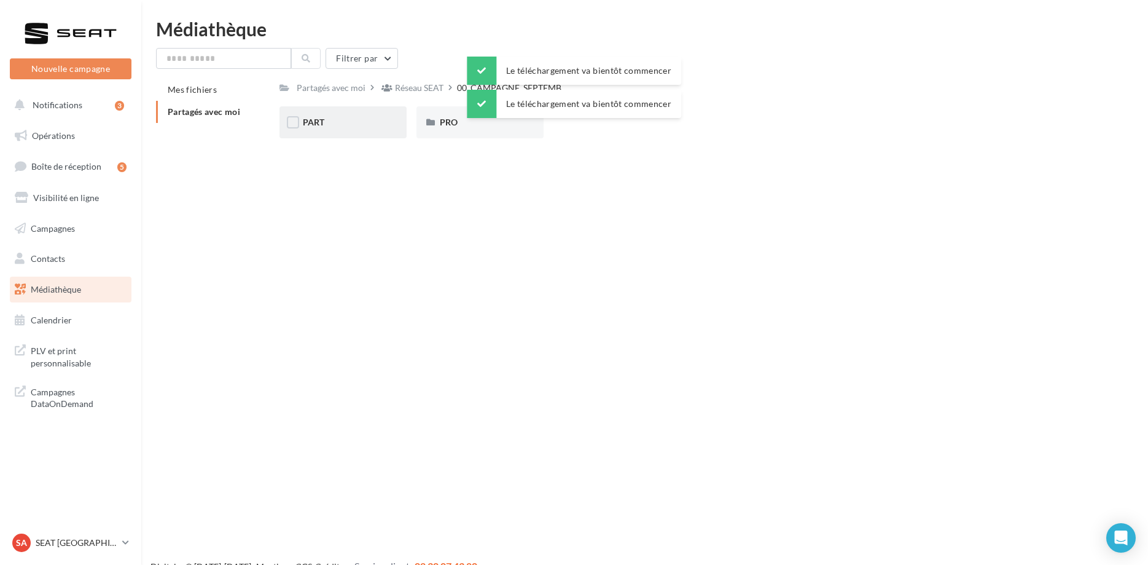
click at [341, 127] on div "PART" at bounding box center [343, 122] width 80 height 12
click at [781, 123] on div "[PERSON_NAME]" at bounding box center [754, 122] width 80 height 12
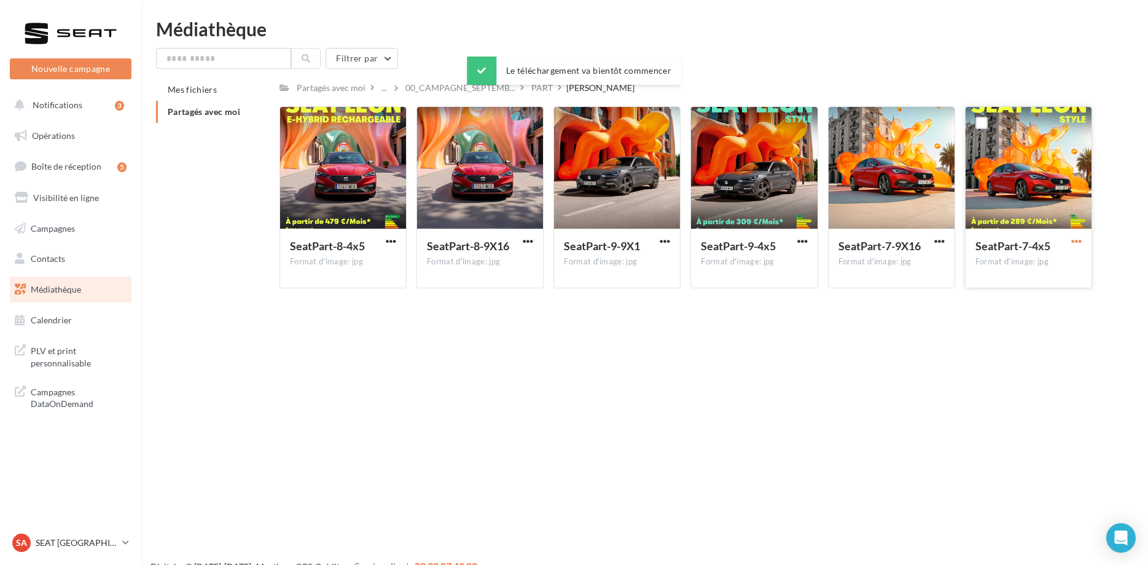
click at [1081, 243] on span "button" at bounding box center [1076, 241] width 10 height 10
click at [996, 264] on button "Télécharger" at bounding box center [1022, 265] width 123 height 32
click at [396, 245] on span "button" at bounding box center [391, 241] width 10 height 10
click at [369, 261] on button "Télécharger" at bounding box center [337, 265] width 123 height 32
click at [806, 238] on span "button" at bounding box center [802, 241] width 10 height 10
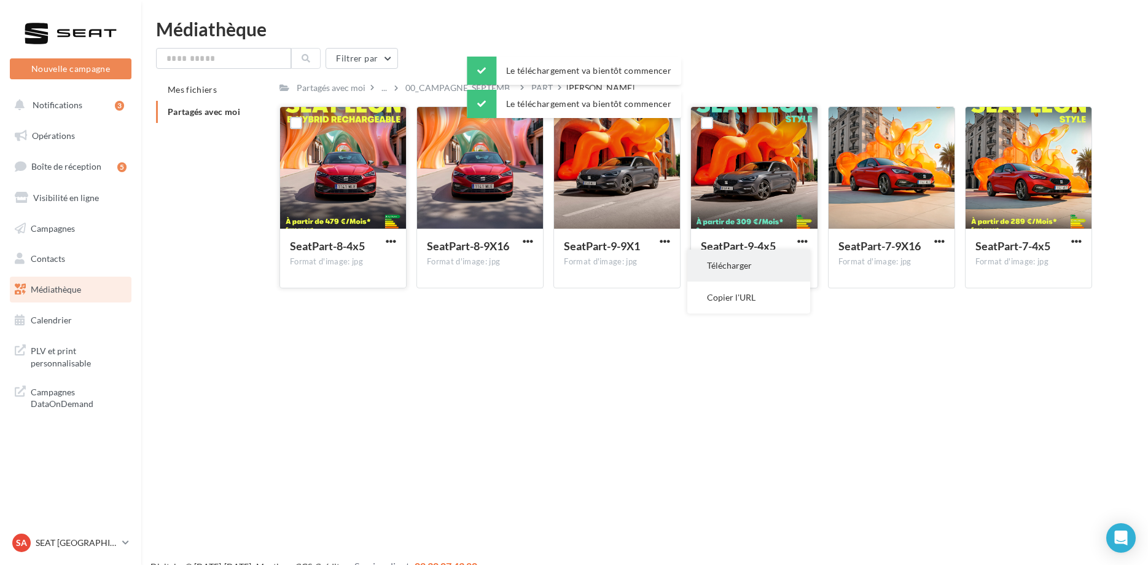
click at [785, 255] on button "Télécharger" at bounding box center [748, 265] width 123 height 32
click at [435, 85] on span "00_CAMPAGNE_SEPTEMB..." at bounding box center [460, 88] width 110 height 12
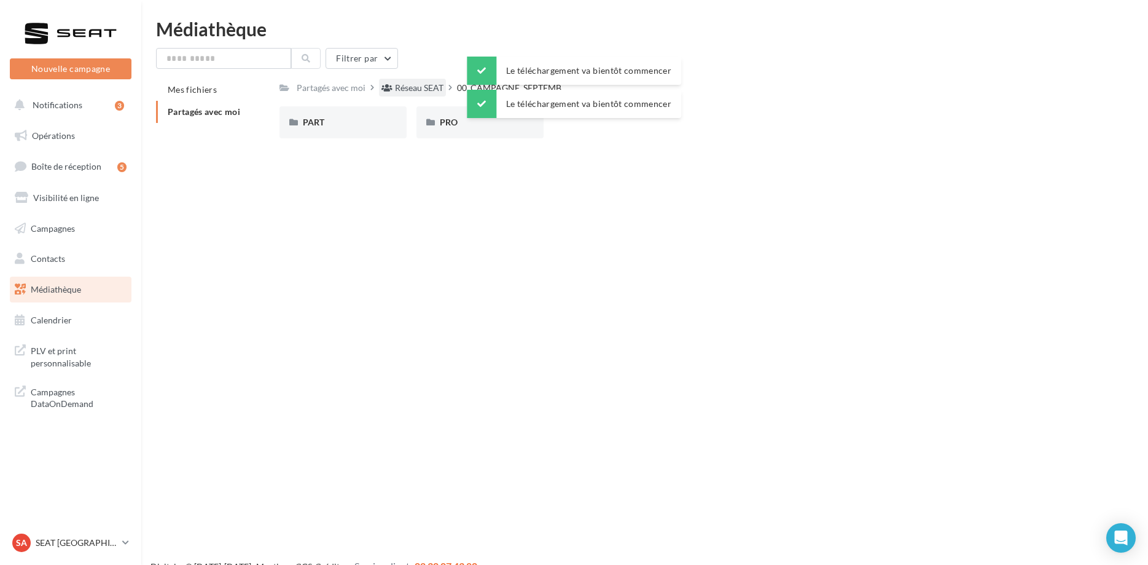
click at [426, 91] on div "Réseau SEAT" at bounding box center [419, 88] width 49 height 12
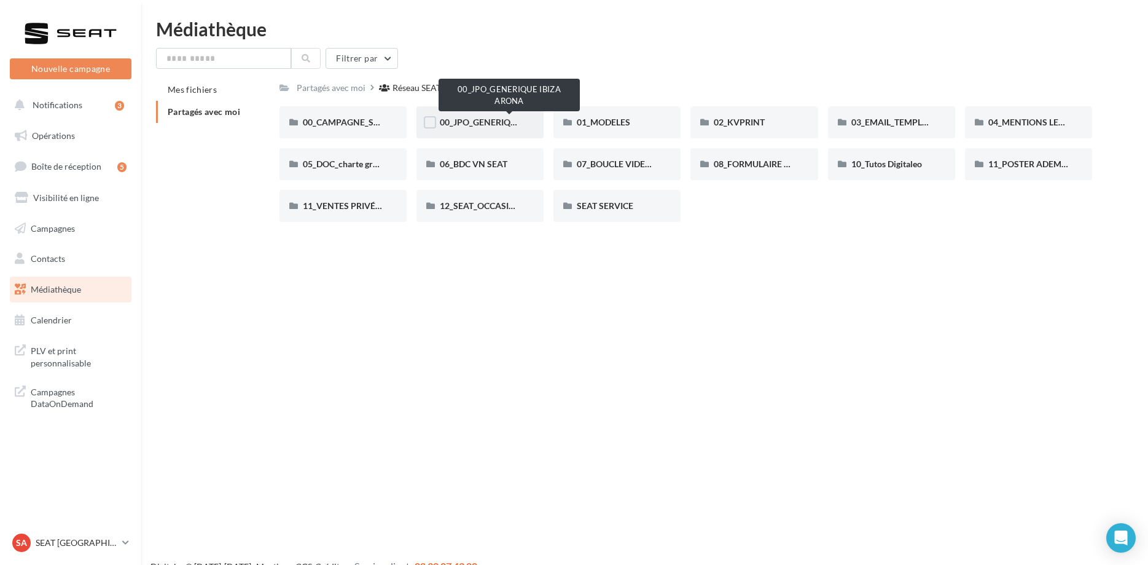
click at [484, 124] on span "00_JPO_GENERIQUE IBIZA ARONA" at bounding box center [509, 122] width 139 height 10
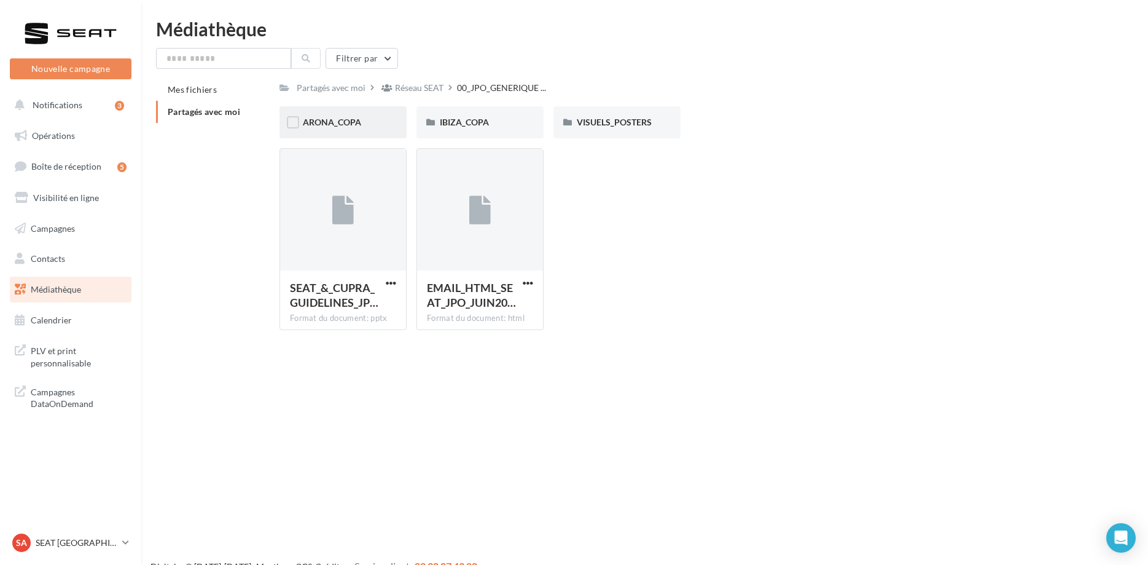
click at [346, 119] on span "ARONA_COPA" at bounding box center [332, 122] width 58 height 10
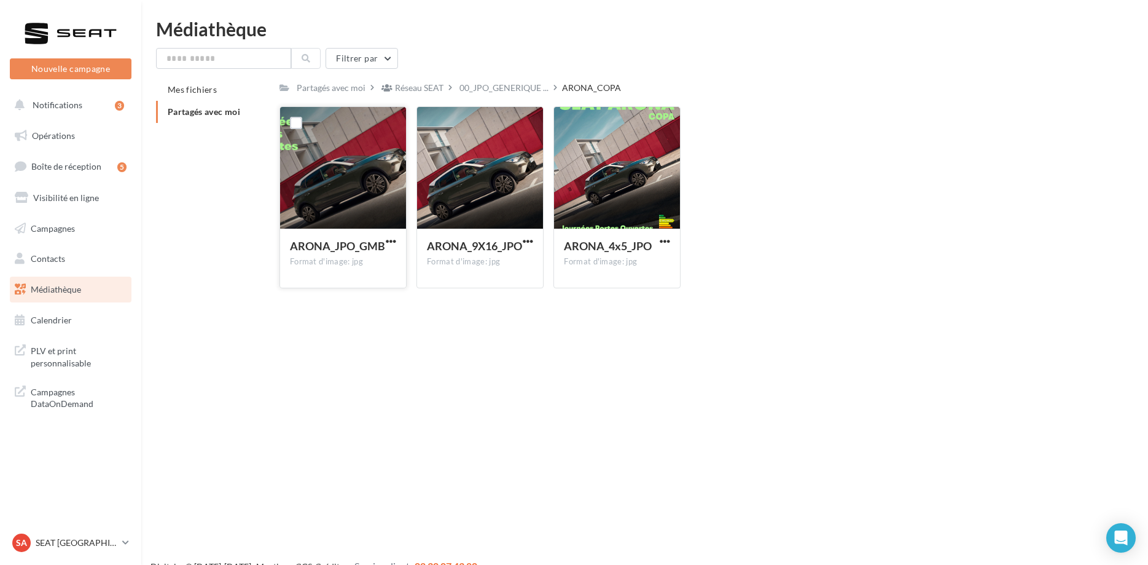
click at [381, 248] on span "ARONA_JPO_GMB" at bounding box center [337, 246] width 95 height 14
click at [393, 241] on span "button" at bounding box center [391, 241] width 10 height 10
drag, startPoint x: 382, startPoint y: 261, endPoint x: 409, endPoint y: 232, distance: 39.6
click at [382, 262] on button "Télécharger" at bounding box center [337, 265] width 123 height 32
click at [542, 91] on span "00_JPO_GENERIQUE ..." at bounding box center [504, 88] width 89 height 12
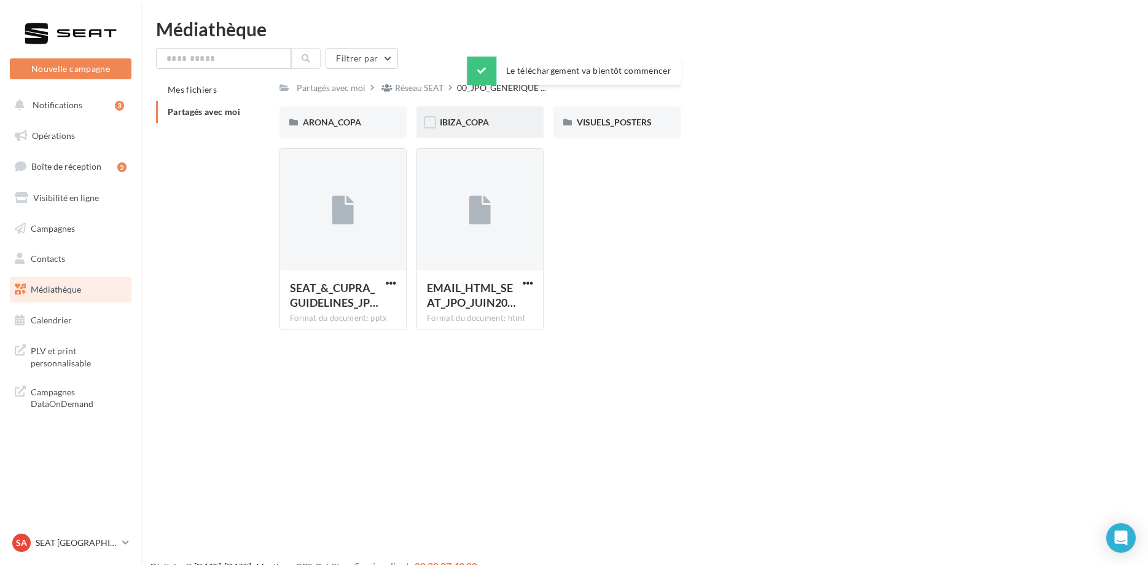
click at [510, 122] on div "IBIZA_COPA" at bounding box center [480, 122] width 80 height 12
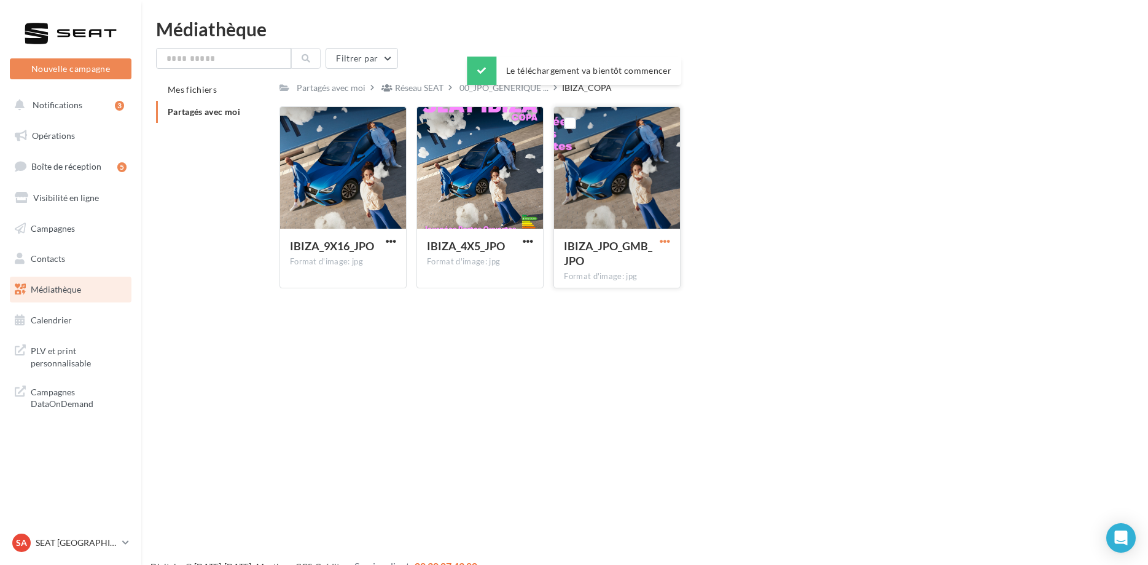
click at [664, 246] on span "button" at bounding box center [665, 241] width 10 height 10
click at [649, 265] on button "Télécharger" at bounding box center [611, 265] width 123 height 32
click at [765, 85] on div "Partagés avec moi Réseau SEAT 00_JPO_GENERIQUE ... IBIZA_COPA" at bounding box center [686, 88] width 813 height 18
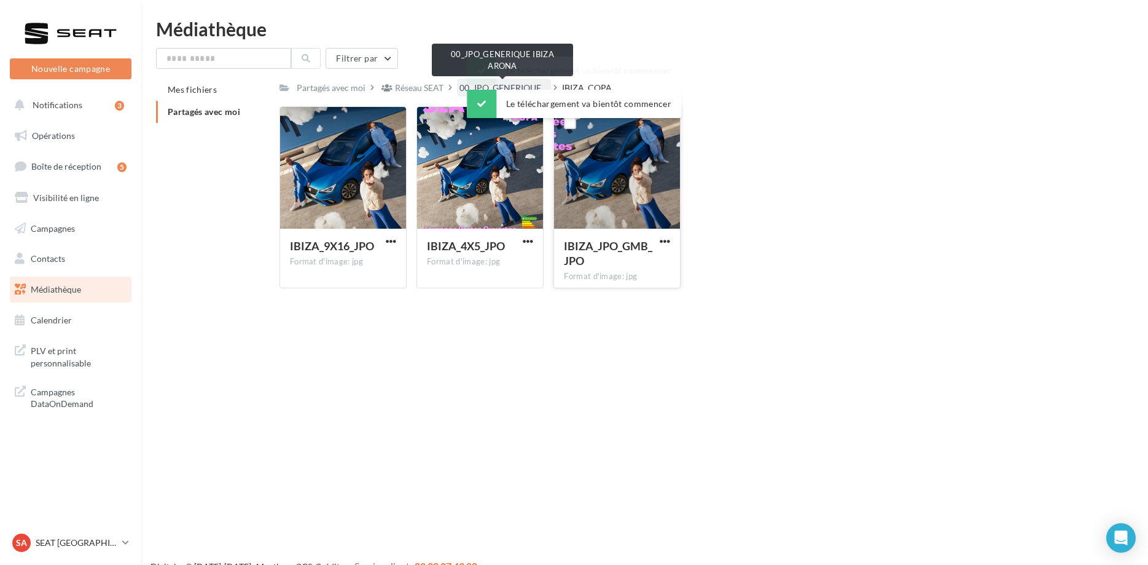
click at [464, 87] on span "00_JPO_GENERIQUE ..." at bounding box center [504, 88] width 89 height 12
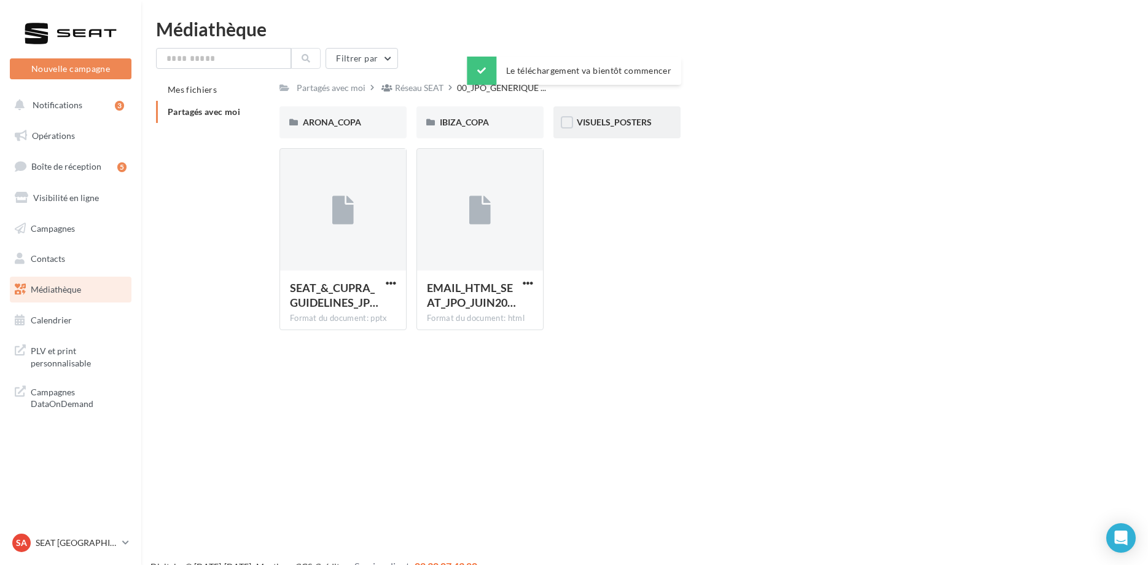
click at [651, 116] on div "VISUELS_POSTERS" at bounding box center [617, 122] width 127 height 32
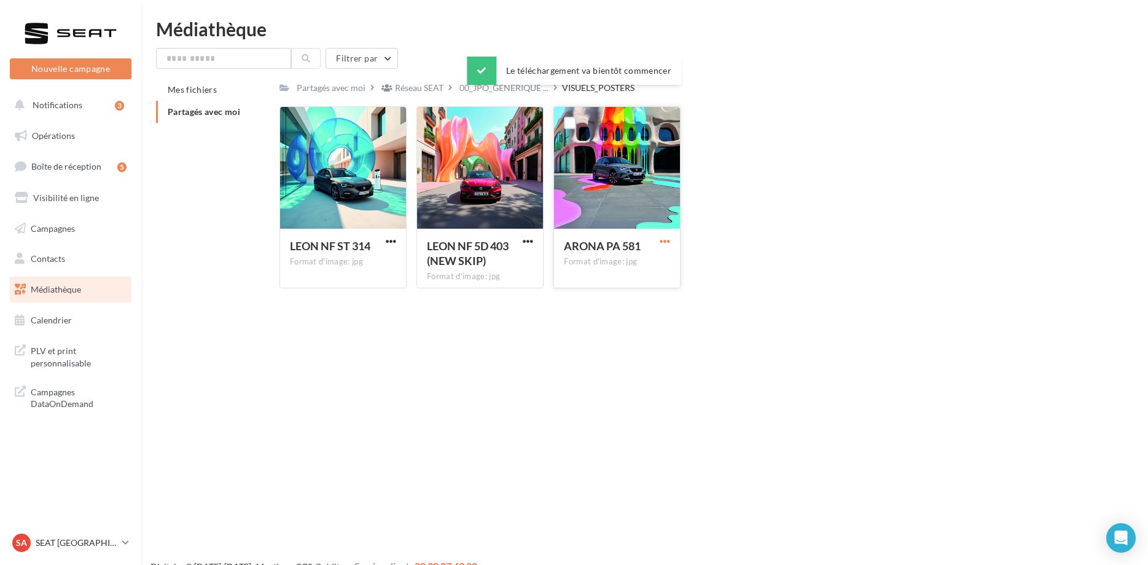
drag, startPoint x: 662, startPoint y: 238, endPoint x: 661, endPoint y: 245, distance: 6.2
click at [662, 238] on span "button" at bounding box center [665, 241] width 10 height 10
drag, startPoint x: 646, startPoint y: 268, endPoint x: 624, endPoint y: 263, distance: 23.4
click at [646, 268] on button "Télécharger" at bounding box center [611, 265] width 123 height 32
click at [529, 246] on span "button" at bounding box center [528, 241] width 10 height 10
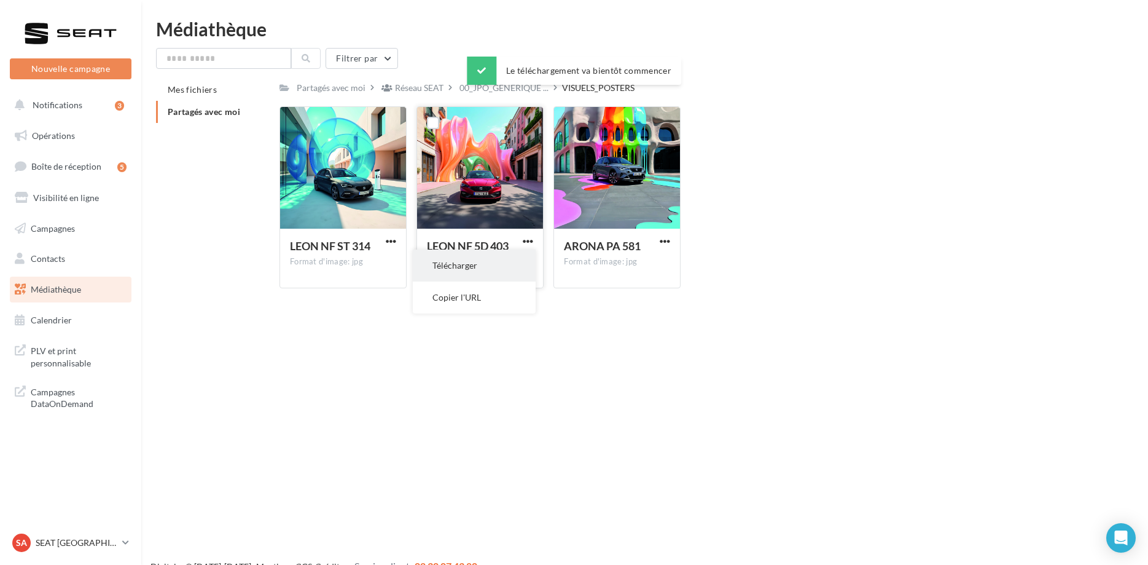
click at [491, 266] on button "Télécharger" at bounding box center [474, 265] width 123 height 32
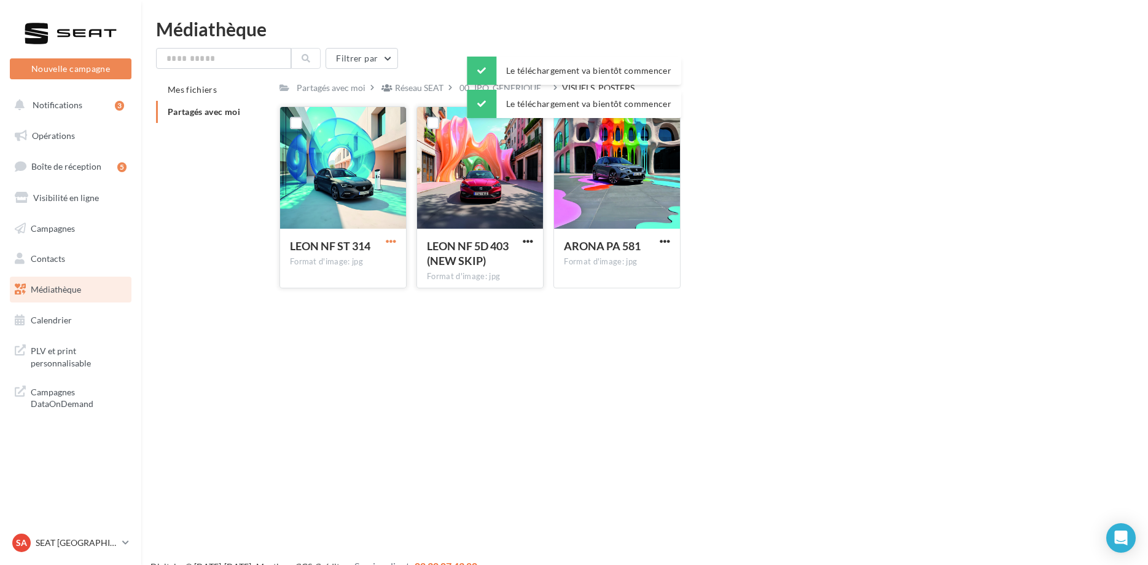
click at [393, 243] on span "button" at bounding box center [391, 241] width 10 height 10
click at [382, 262] on button "Télécharger" at bounding box center [337, 265] width 123 height 32
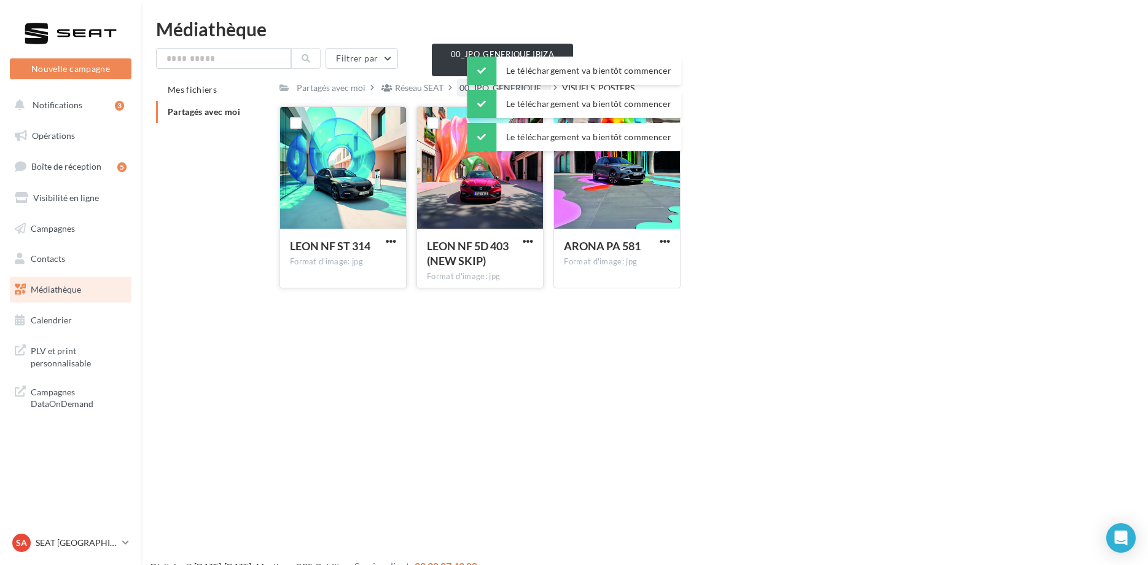
click at [464, 88] on span "00_JPO_GENERIQUE ..." at bounding box center [504, 88] width 89 height 12
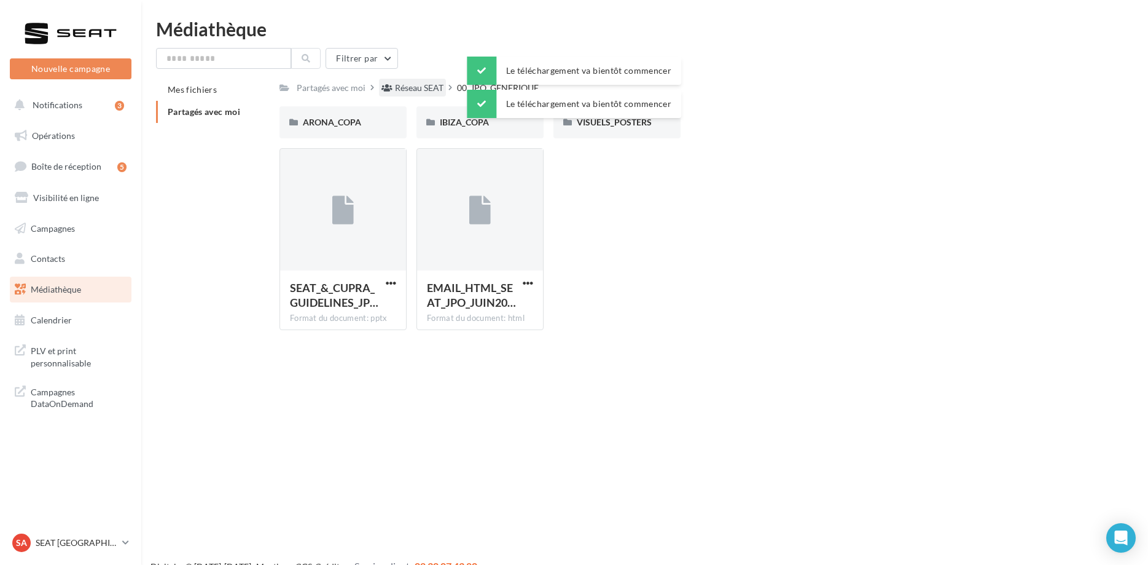
click at [435, 87] on div "Réseau SEAT" at bounding box center [419, 88] width 49 height 12
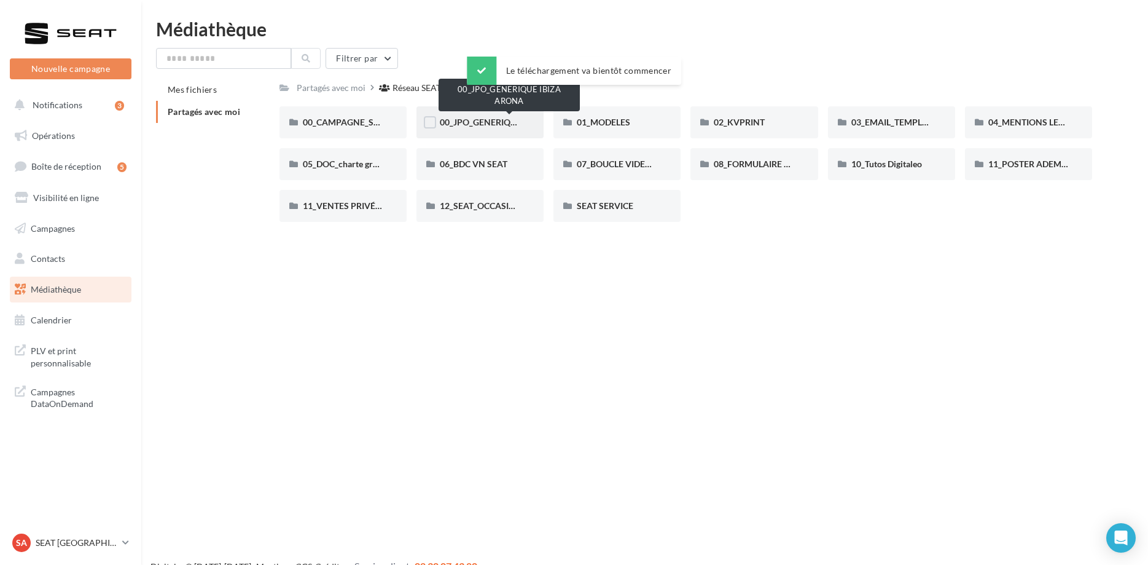
click at [442, 122] on span "00_JPO_GENERIQUE IBIZA ARONA" at bounding box center [509, 122] width 139 height 10
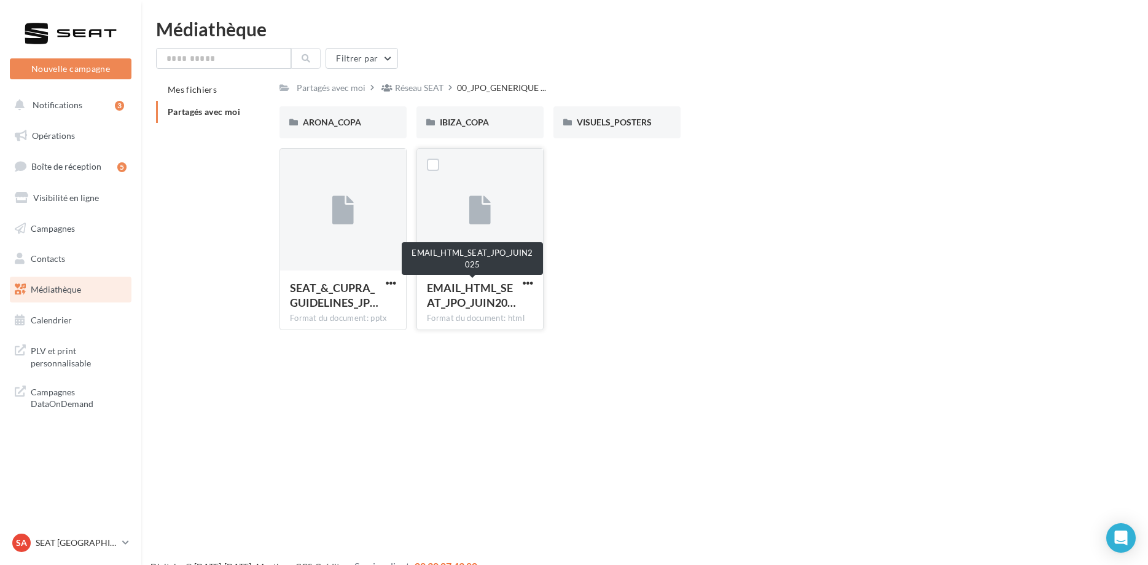
click at [504, 295] on div "EMAIL_HTML_SEAT_JPO_JUIN20…" at bounding box center [473, 294] width 92 height 29
click at [541, 288] on div "EMAIL_HTML_SEAT_JPO_JUIN20… Format du document: html" at bounding box center [480, 299] width 126 height 58
click at [534, 284] on button "button" at bounding box center [527, 284] width 15 height 12
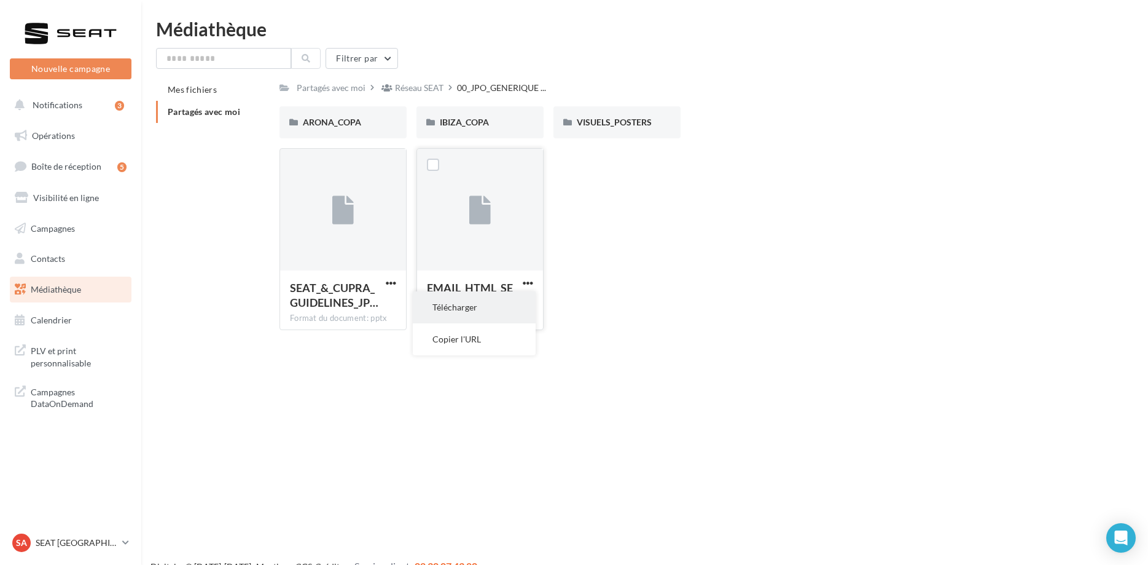
click at [520, 301] on button "Télécharger" at bounding box center [474, 307] width 123 height 32
click at [110, 530] on nav "Nouvelle campagne Nouvelle campagne Notifications 3 Opérations Boîte de récepti…" at bounding box center [70, 282] width 141 height 565
click at [84, 534] on div "SA SEAT [GEOGRAPHIC_DATA] SEAT-[GEOGRAPHIC_DATA]" at bounding box center [64, 542] width 105 height 18
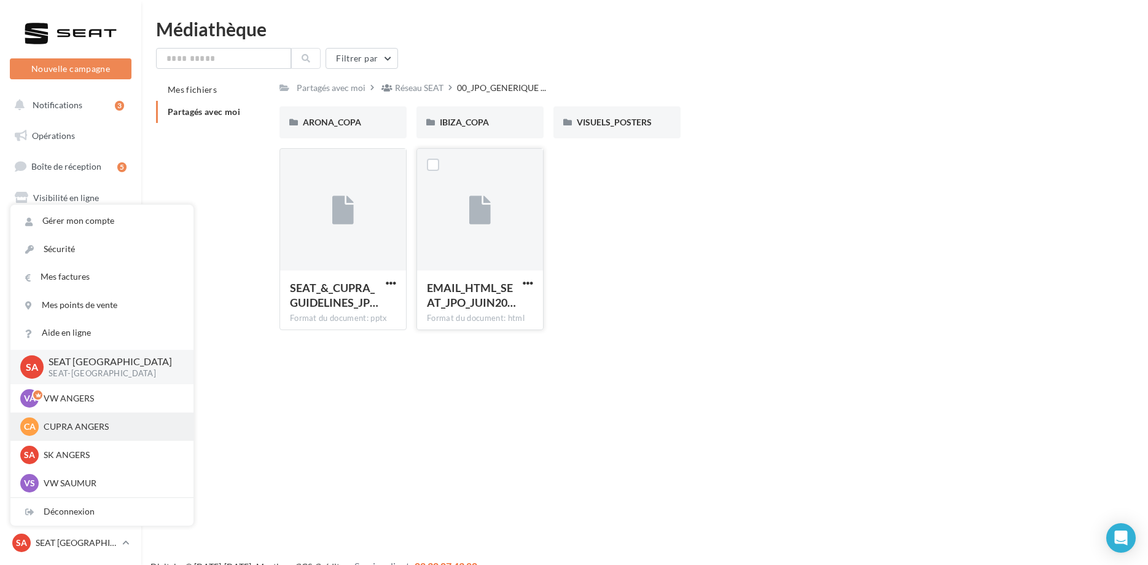
click at [109, 434] on div "CA CUPRA ANGERS cupra_angers" at bounding box center [101, 426] width 163 height 18
